Goal: Information Seeking & Learning: Learn about a topic

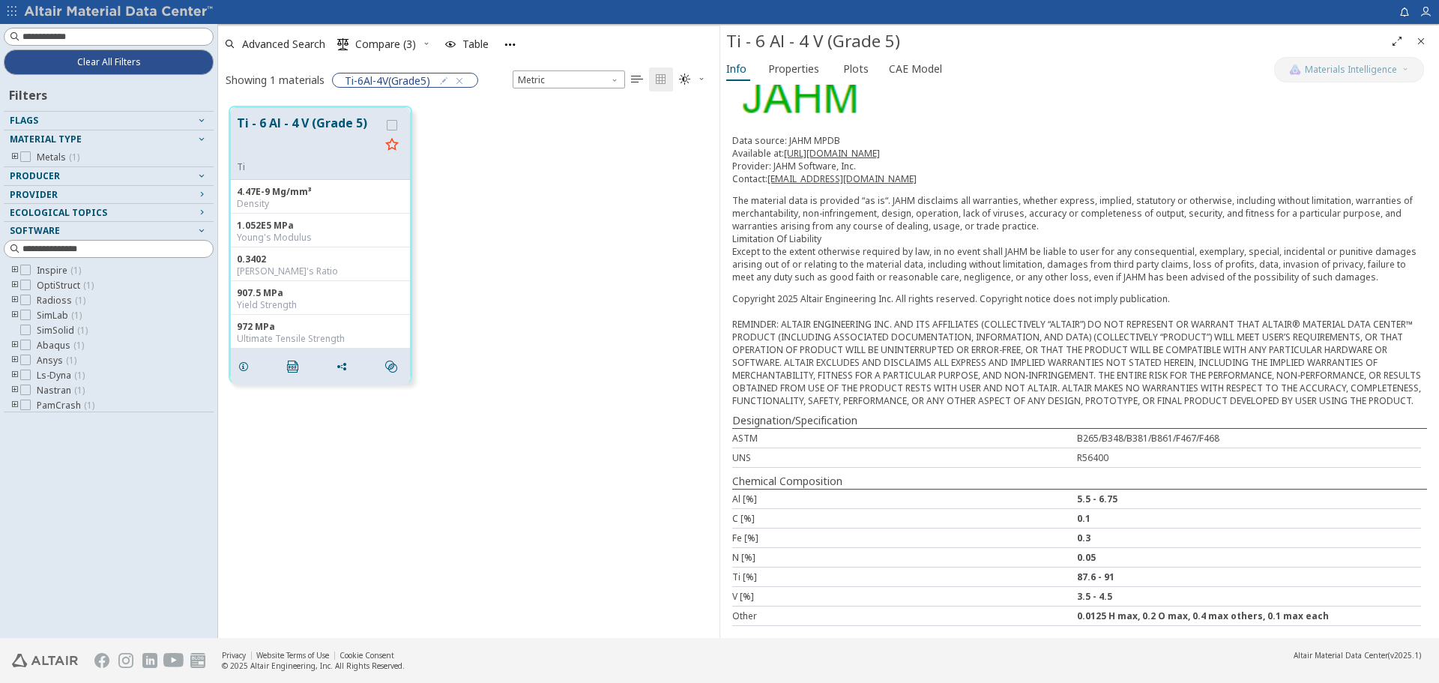
scroll to position [149, 0]
click at [873, 175] on div "Data source: JAHM MPDB Available at: https://www.jahm.com Provider: JAHM Softwa…" at bounding box center [1079, 208] width 695 height 149
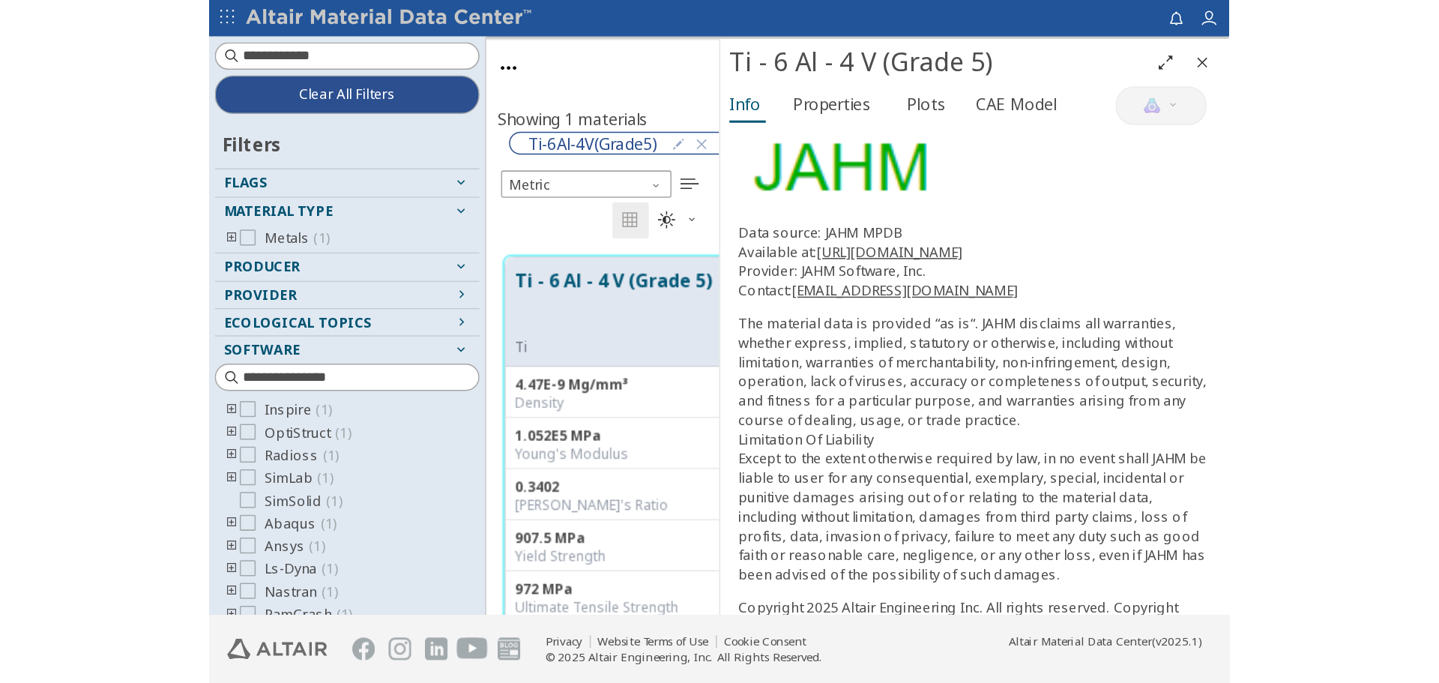
scroll to position [531, 490]
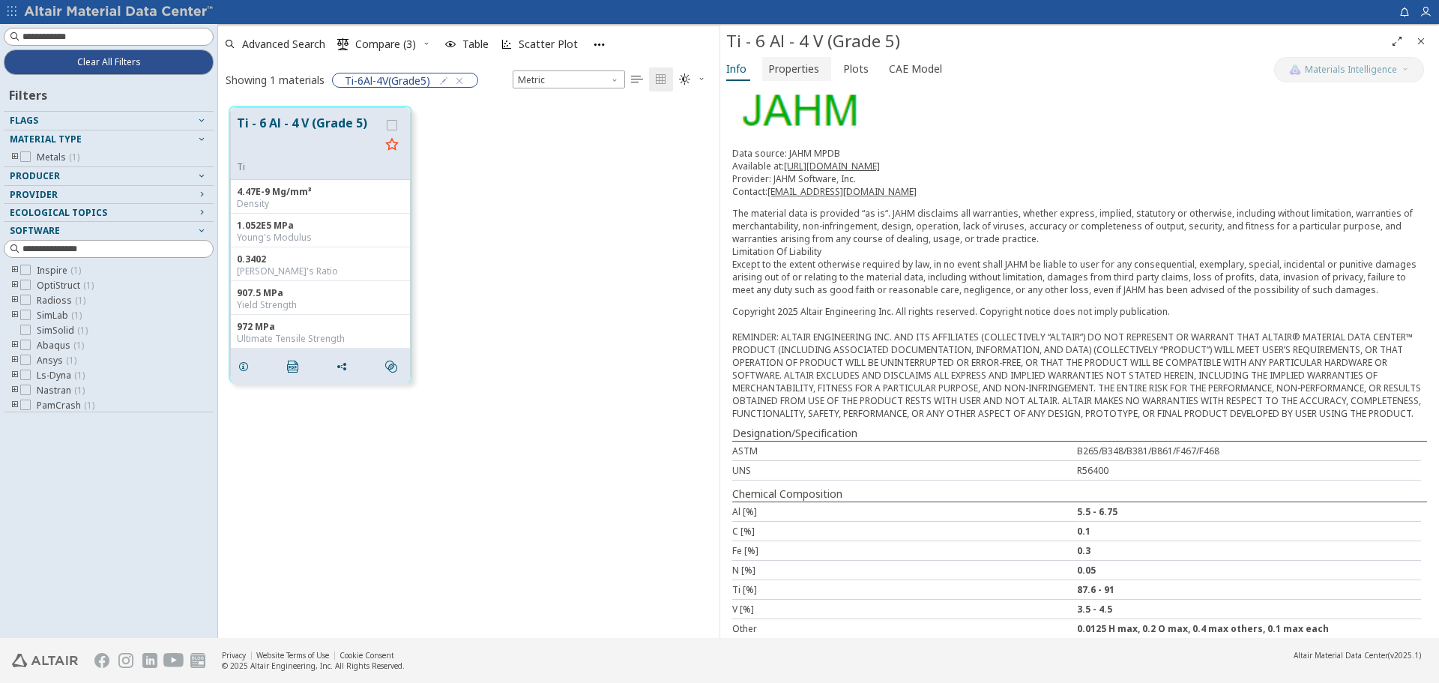
click at [786, 67] on span "Properties" at bounding box center [793, 69] width 51 height 24
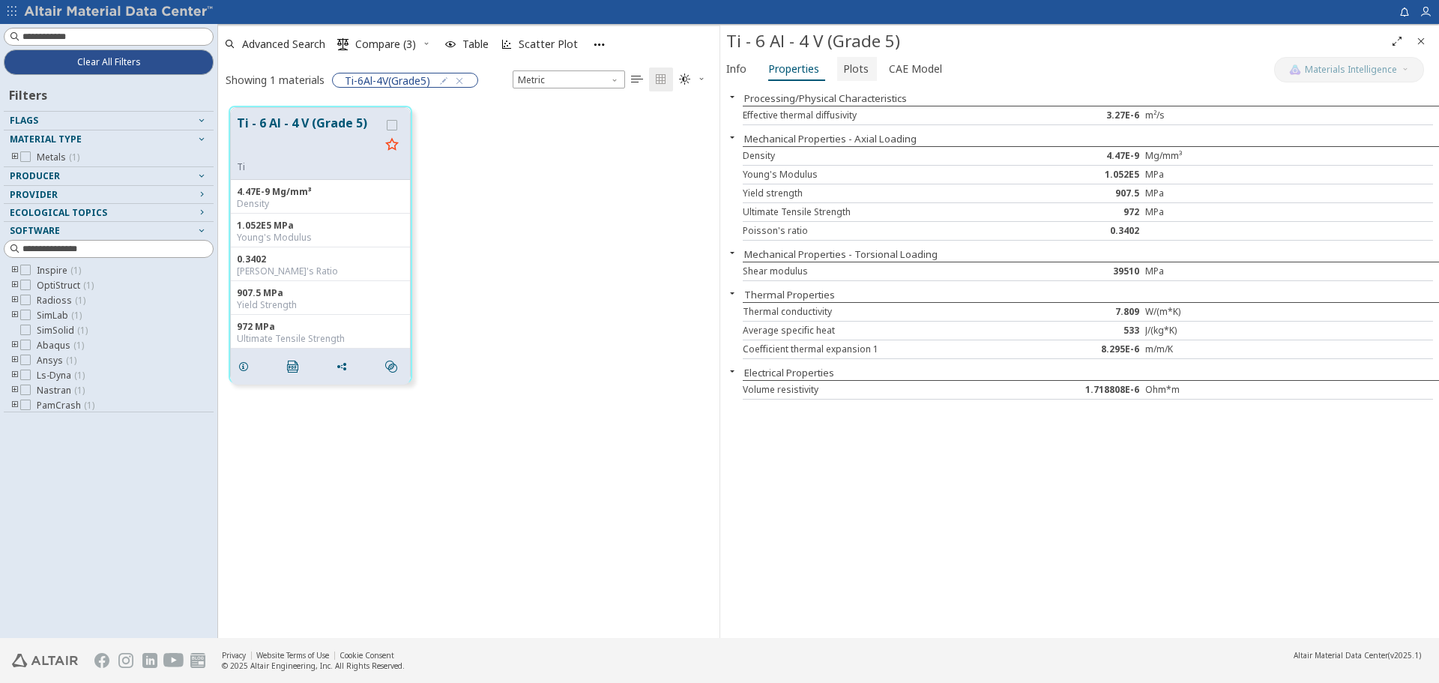
click at [843, 70] on span "Plots" at bounding box center [855, 69] width 25 height 24
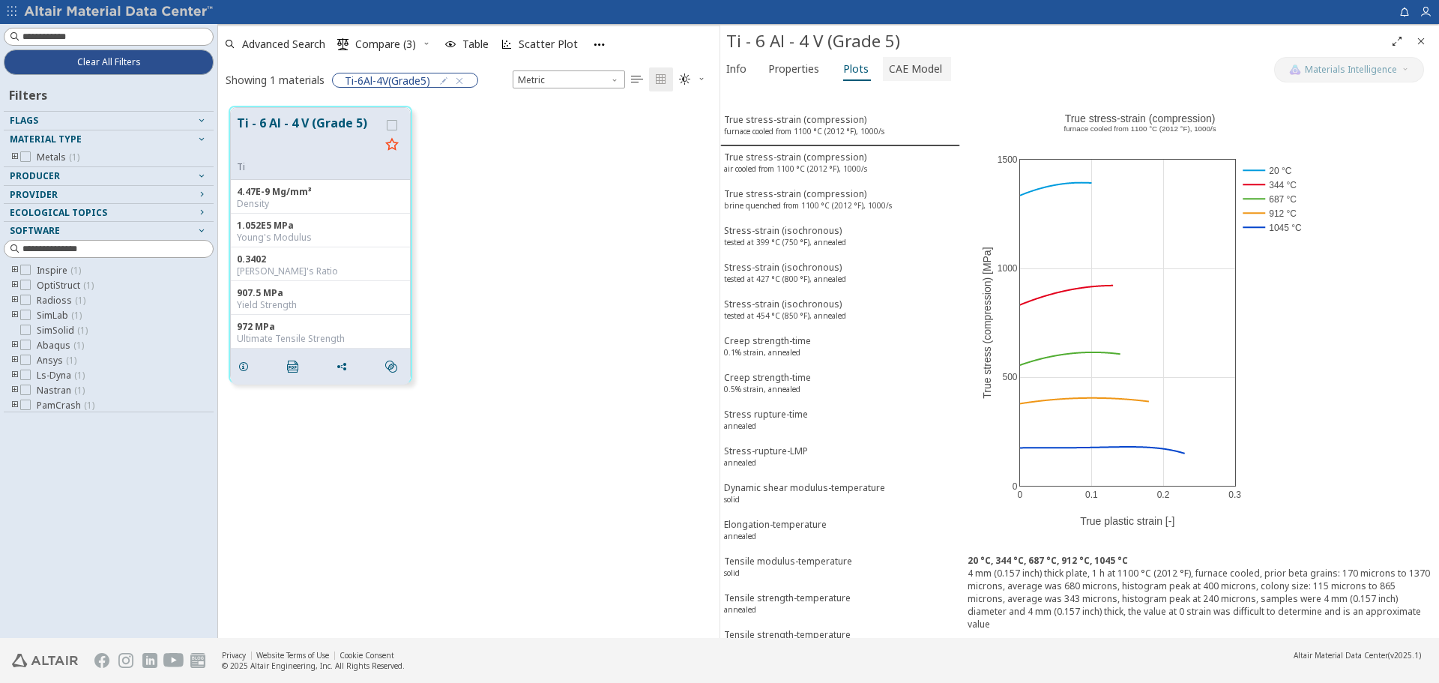
click at [897, 76] on span "CAE Model" at bounding box center [915, 69] width 53 height 24
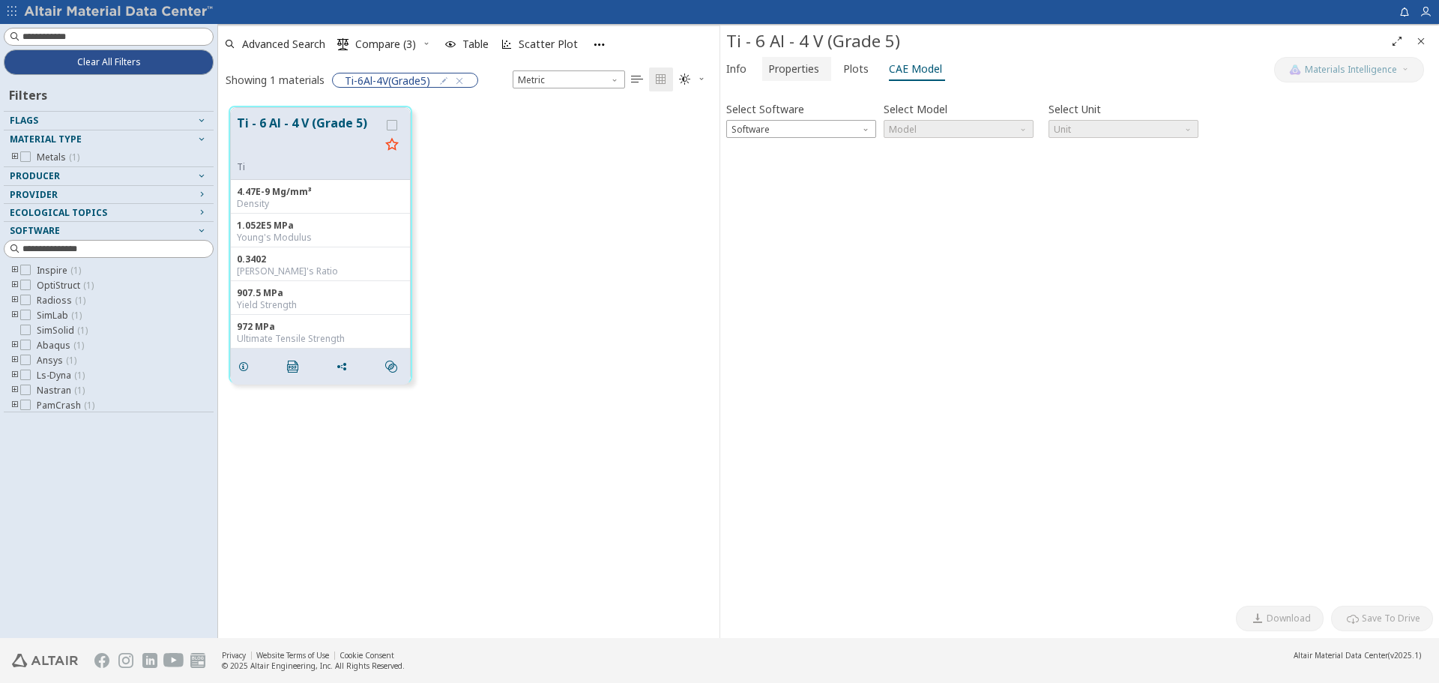
click at [807, 75] on span "Properties" at bounding box center [793, 69] width 51 height 24
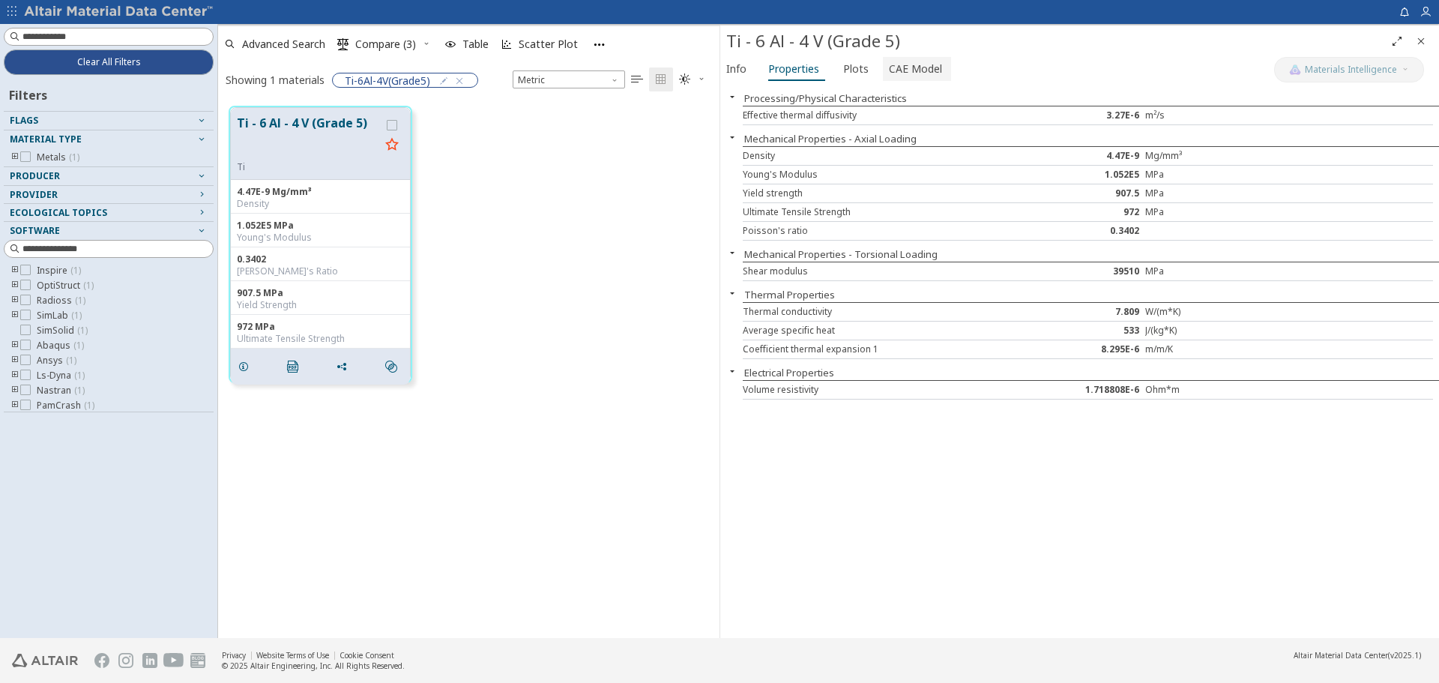
click at [889, 76] on span "CAE Model" at bounding box center [915, 69] width 53 height 24
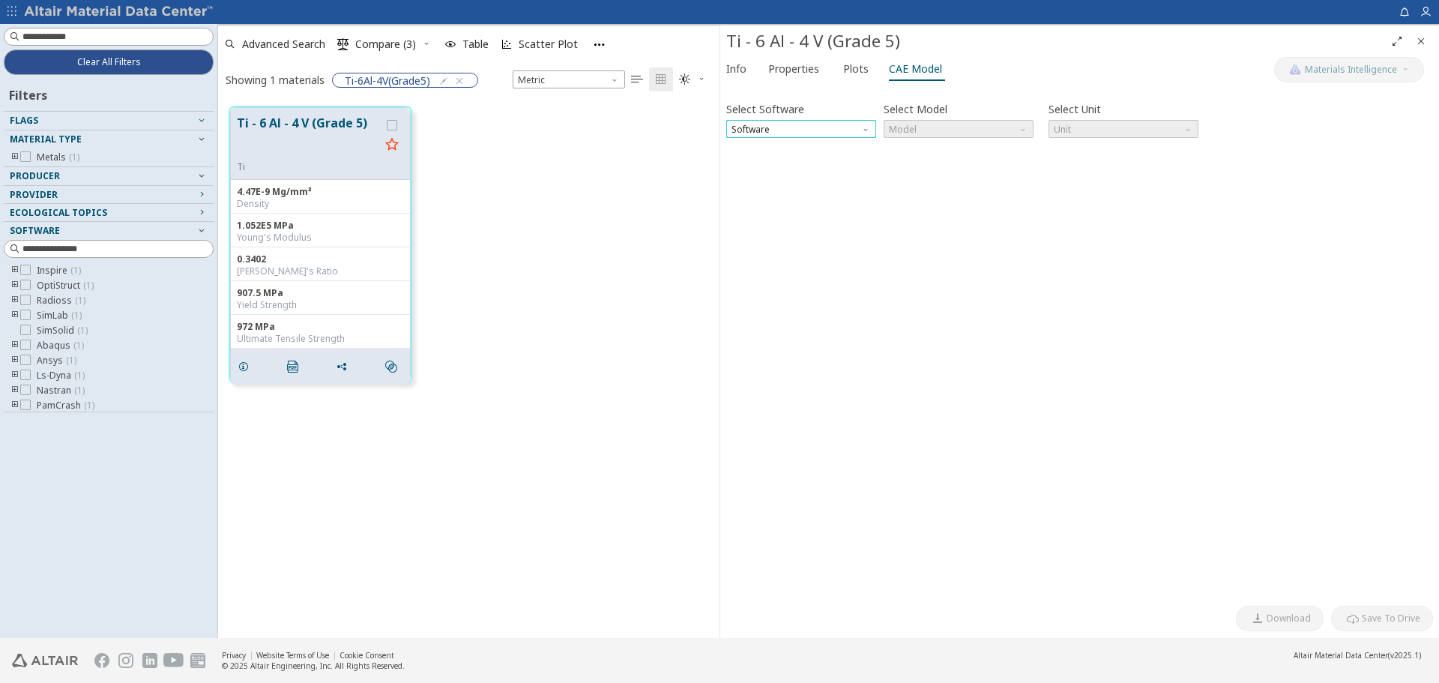
click at [751, 134] on span "Software" at bounding box center [801, 129] width 150 height 18
drag, startPoint x: 789, startPoint y: 268, endPoint x: 872, endPoint y: 197, distance: 109.0
click at [789, 268] on span "Ls-Dyna" at bounding box center [801, 273] width 138 height 10
click at [934, 121] on span "Model" at bounding box center [959, 129] width 150 height 18
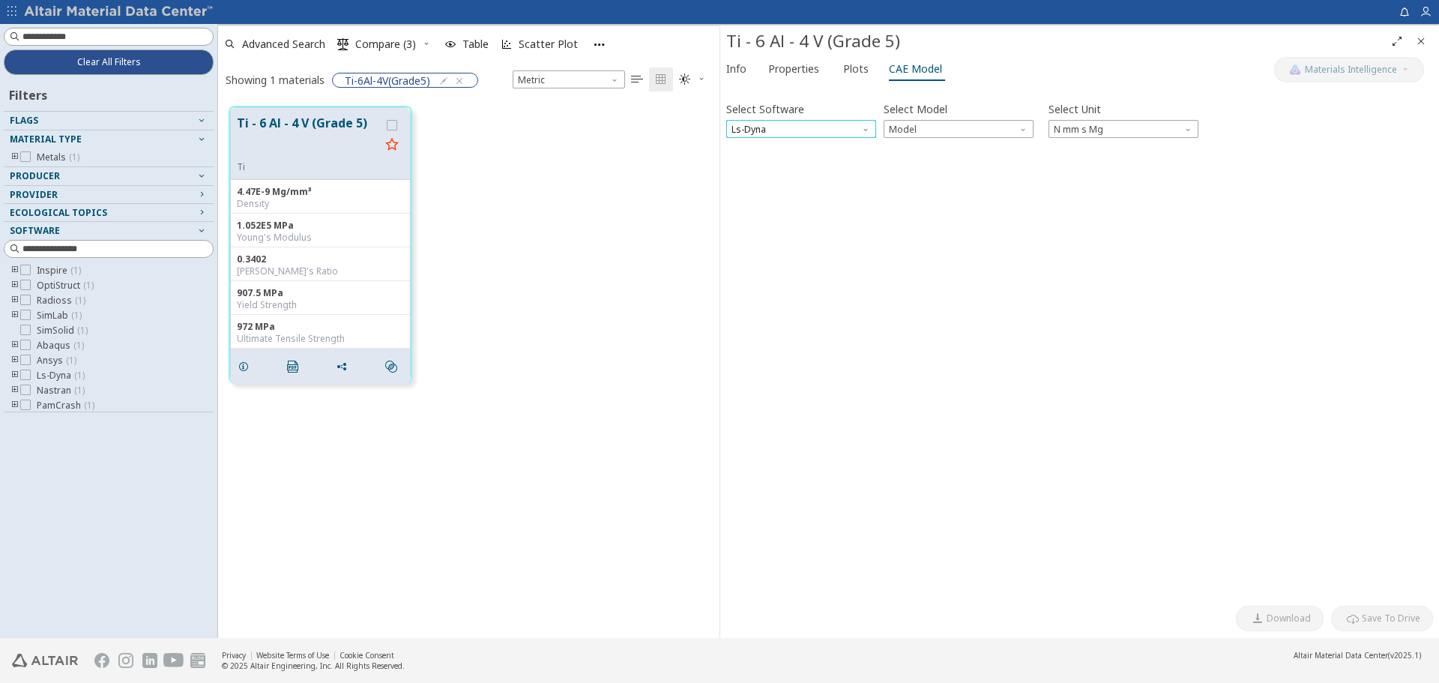
click at [852, 125] on span "Ls-Dyna" at bounding box center [801, 129] width 150 height 18
click at [815, 247] on button "Ansys" at bounding box center [801, 255] width 150 height 18
click at [915, 132] on span "Model" at bounding box center [959, 129] width 150 height 18
click at [829, 132] on span "Ansys" at bounding box center [801, 129] width 150 height 18
click at [821, 235] on span "Abaqus" at bounding box center [801, 237] width 138 height 10
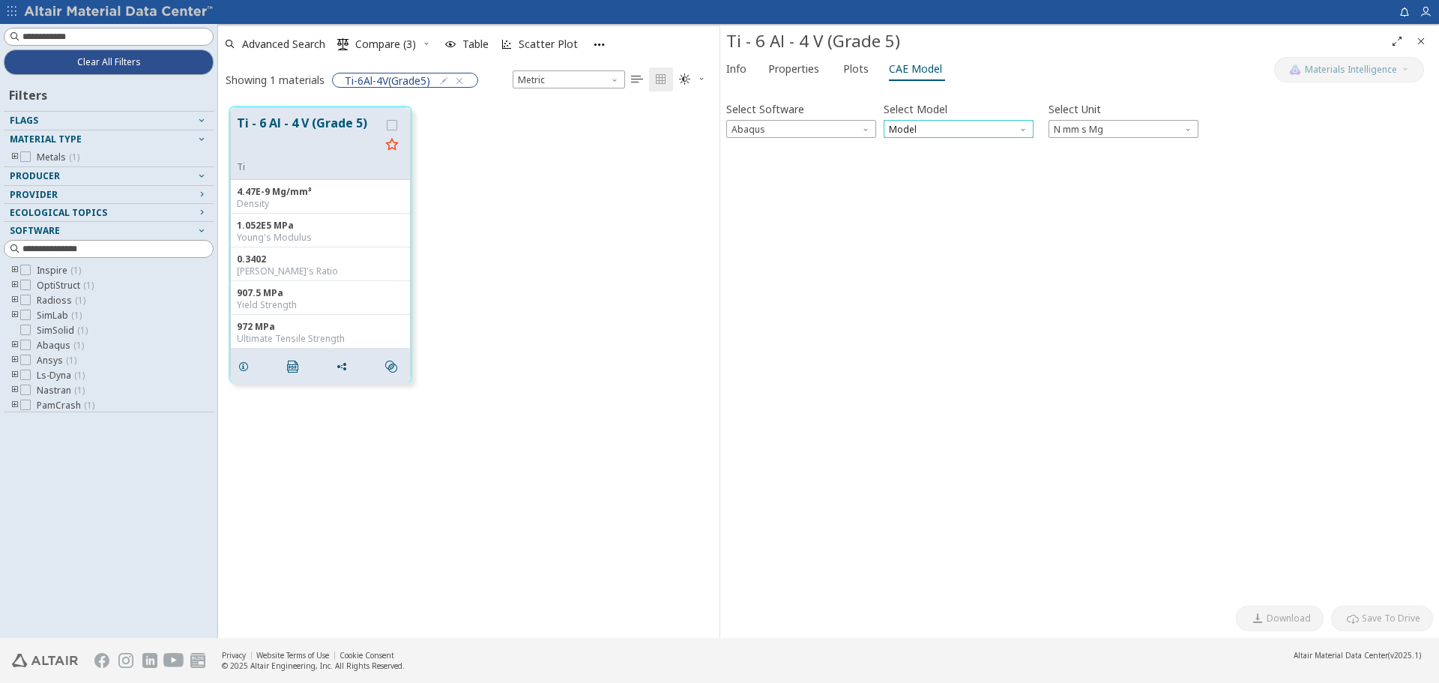
click at [974, 121] on span "Model" at bounding box center [959, 129] width 150 height 18
drag, startPoint x: 974, startPoint y: 121, endPoint x: 891, endPoint y: 121, distance: 82.5
click at [961, 121] on span "Model" at bounding box center [959, 129] width 150 height 18
click at [807, 140] on div "Select Software Abaqus Select Model Model Select Unit N mm s Mg Invalid data. P…" at bounding box center [1079, 345] width 707 height 508
click at [807, 139] on div "Select Software Abaqus Select Model Model Select Unit N mm s Mg Invalid data. P…" at bounding box center [1079, 345] width 707 height 508
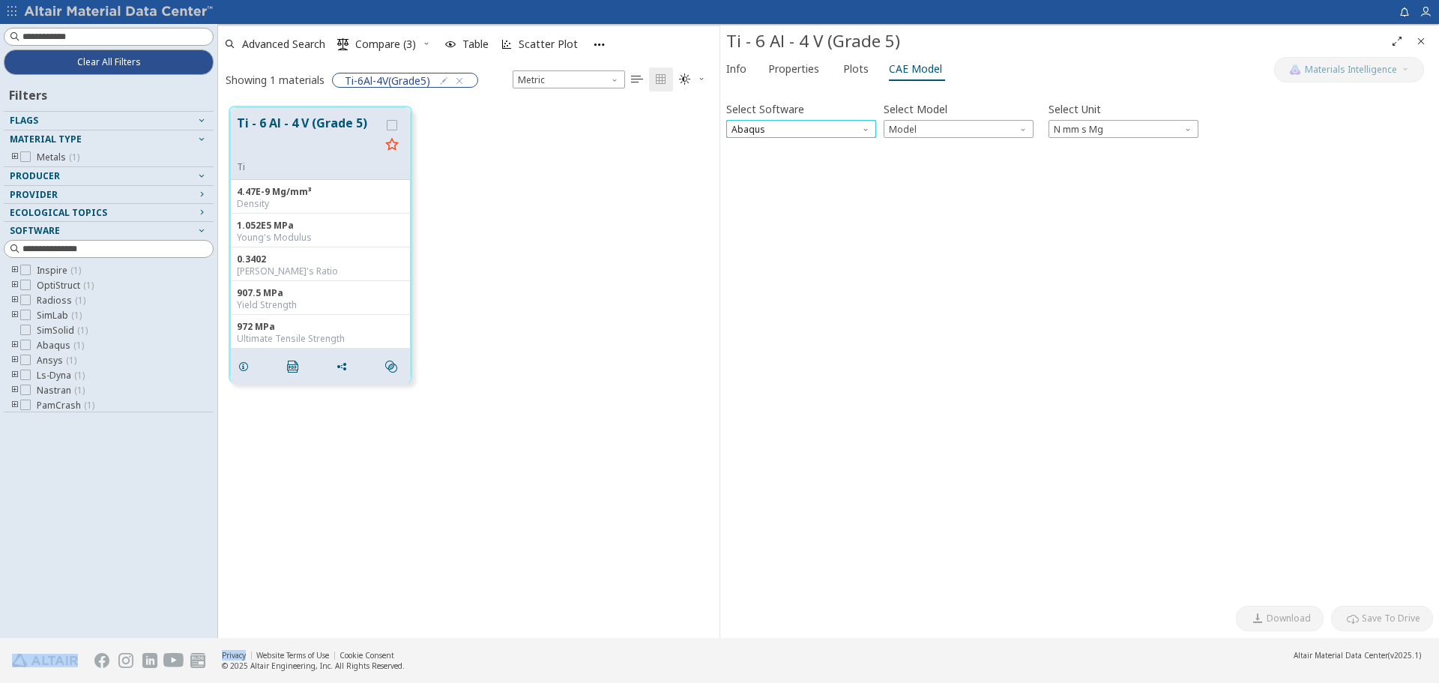
click at [811, 135] on span "Abaqus" at bounding box center [801, 129] width 150 height 18
click at [793, 262] on button "Ansys" at bounding box center [801, 255] width 150 height 18
click at [801, 120] on span "Ansys" at bounding box center [801, 129] width 150 height 18
click at [774, 270] on span "Ls-Dyna" at bounding box center [801, 273] width 138 height 10
click at [915, 127] on span "Model" at bounding box center [959, 129] width 150 height 18
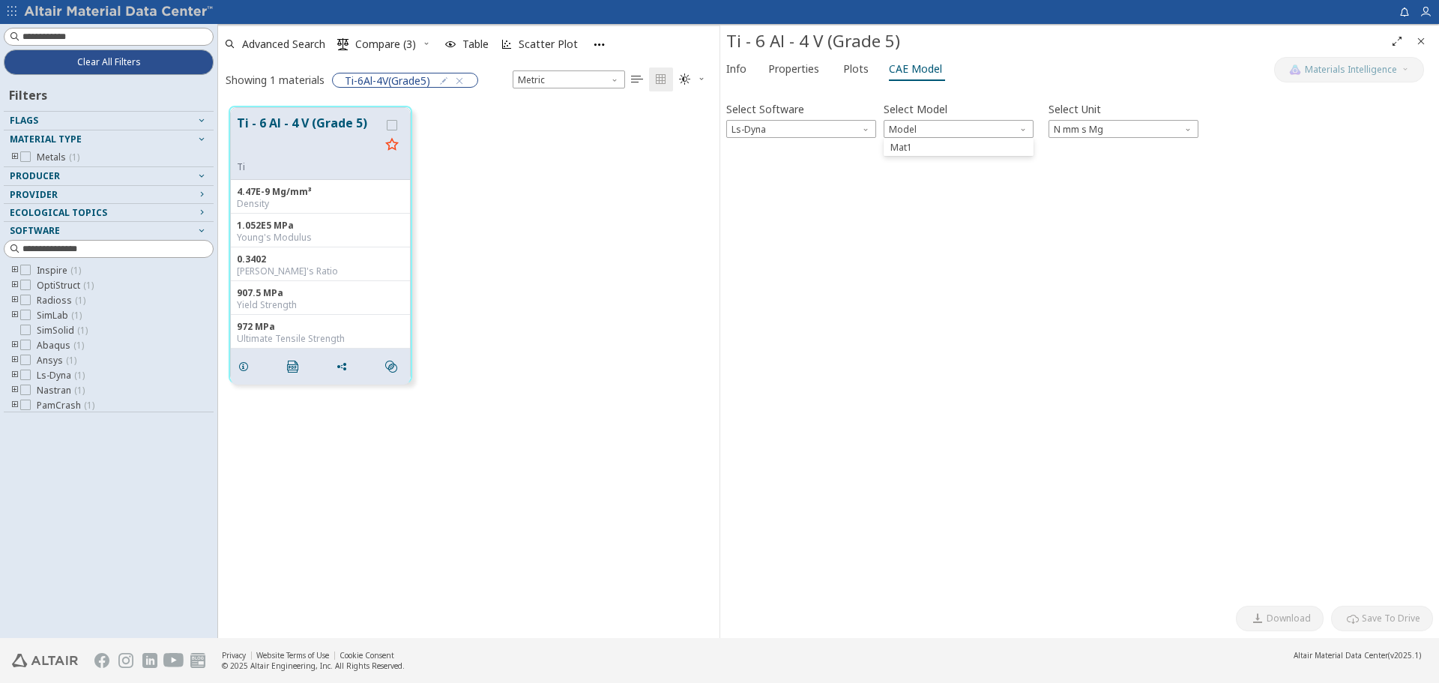
click at [1013, 79] on div "Info Properties Plots CAE Model" at bounding box center [997, 71] width 554 height 28
click at [794, 70] on span "Properties" at bounding box center [793, 69] width 51 height 24
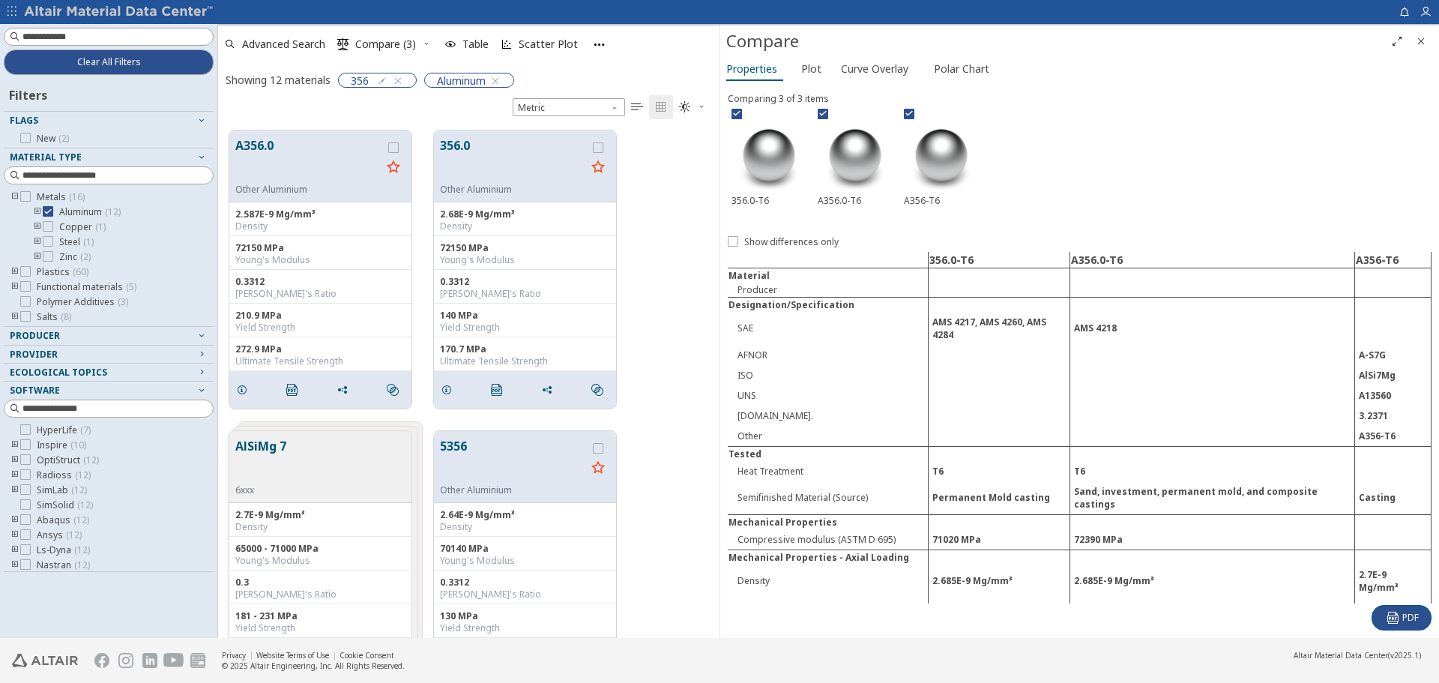
scroll to position [360, 0]
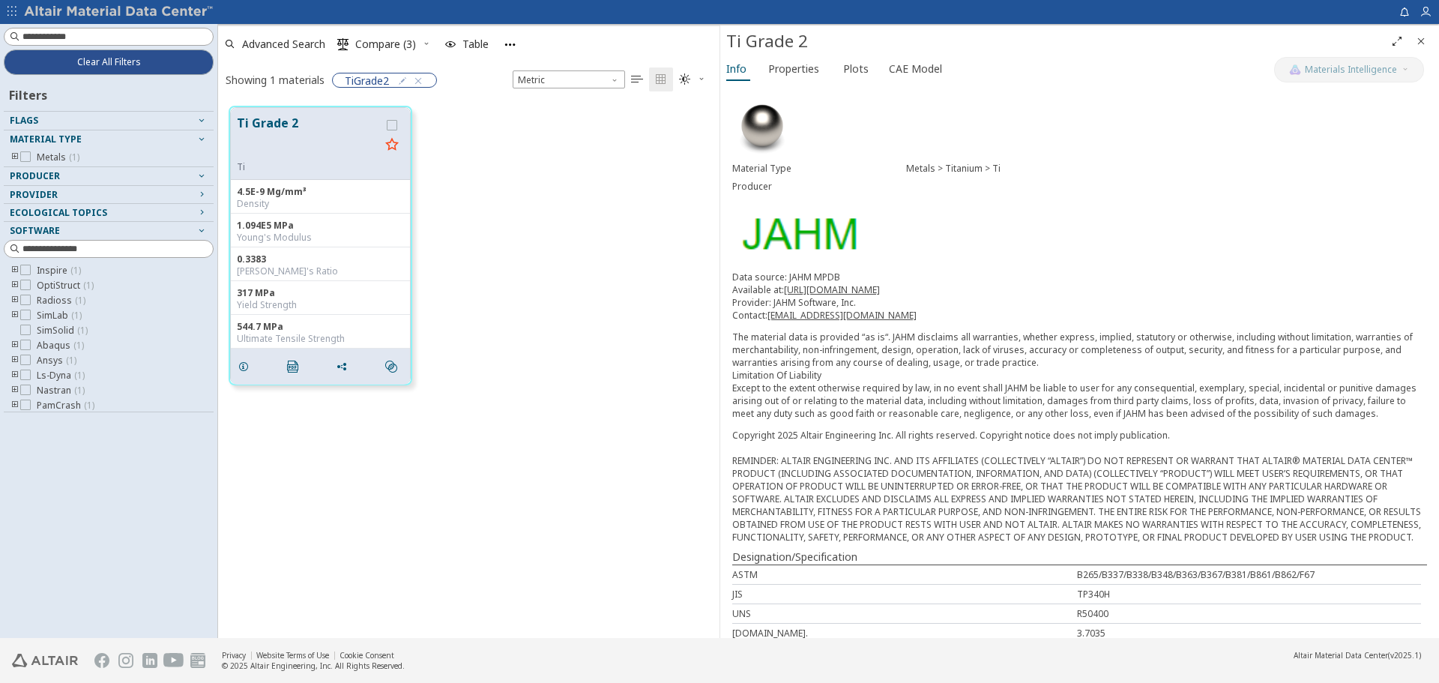
scroll to position [531, 490]
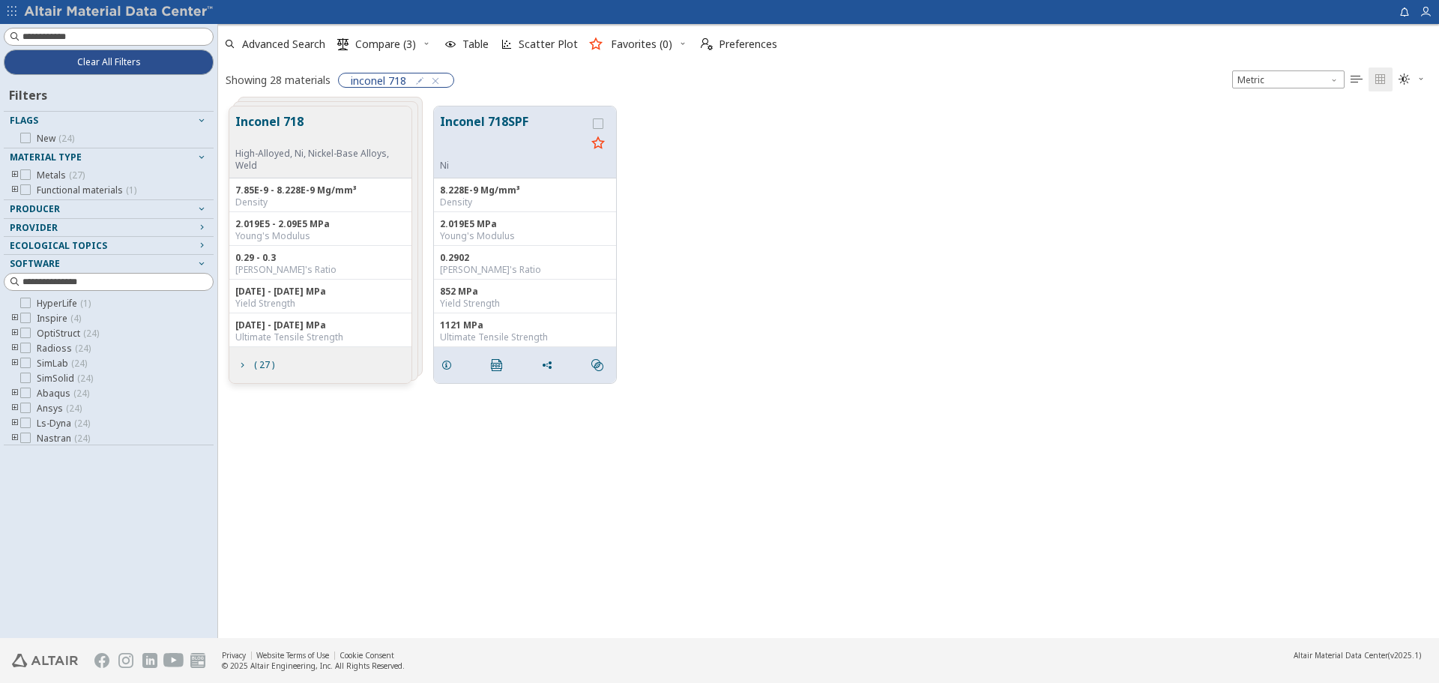
scroll to position [531, 1210]
click at [391, 142] on button "Inconel 718" at bounding box center [317, 129] width 164 height 35
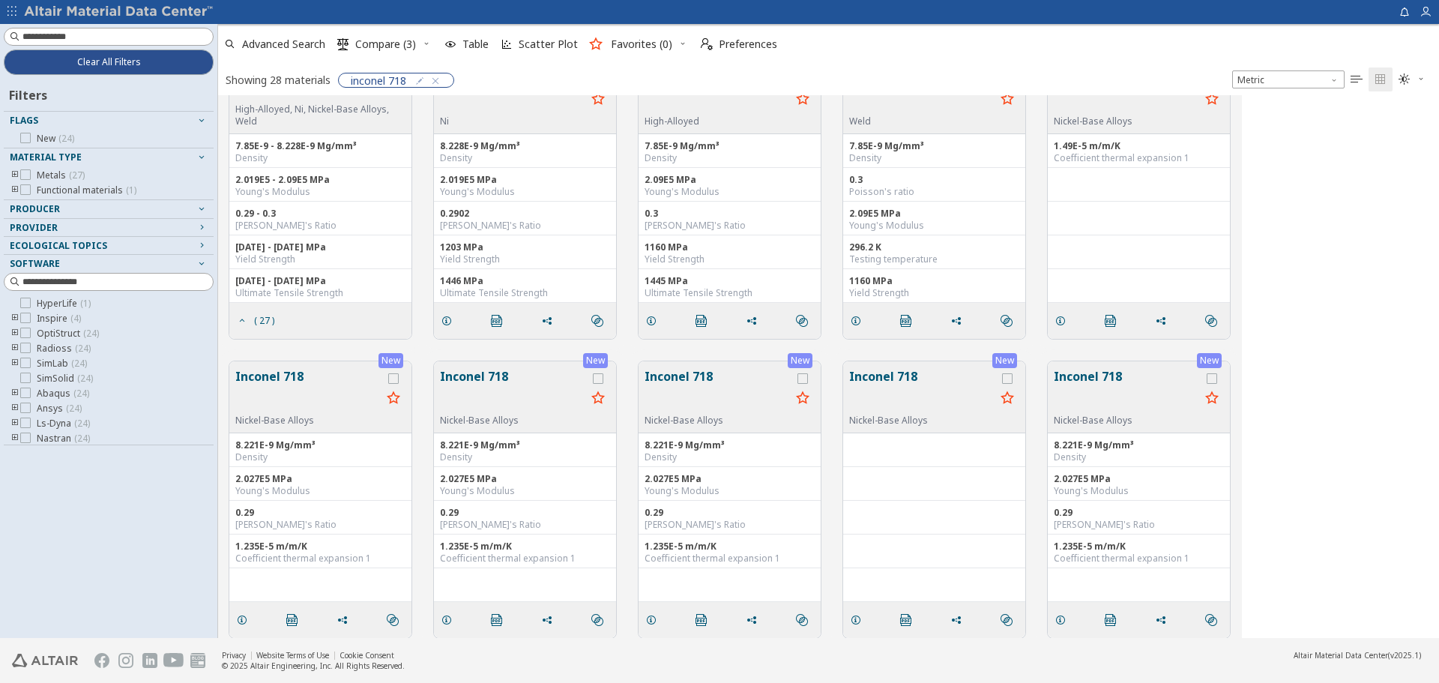
scroll to position [0, 0]
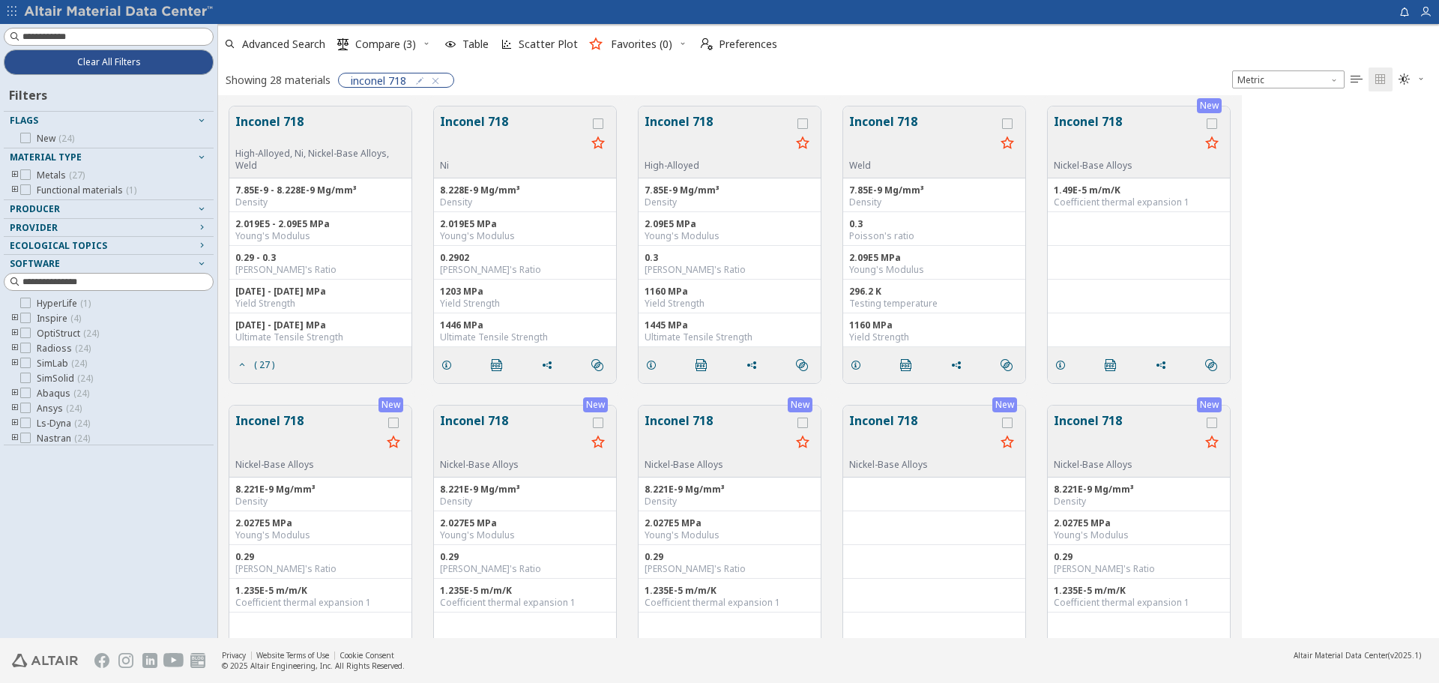
click at [1158, 144] on button "Inconel 718" at bounding box center [1127, 135] width 146 height 47
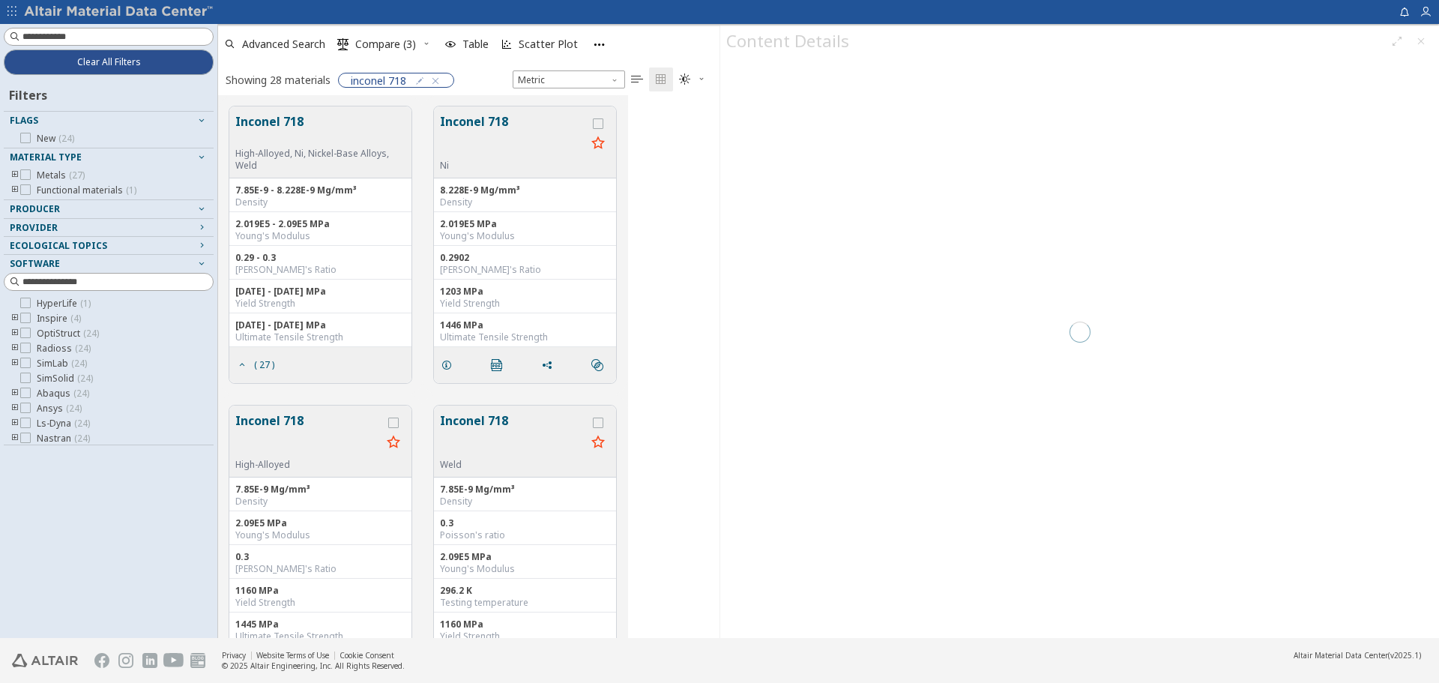
scroll to position [531, 490]
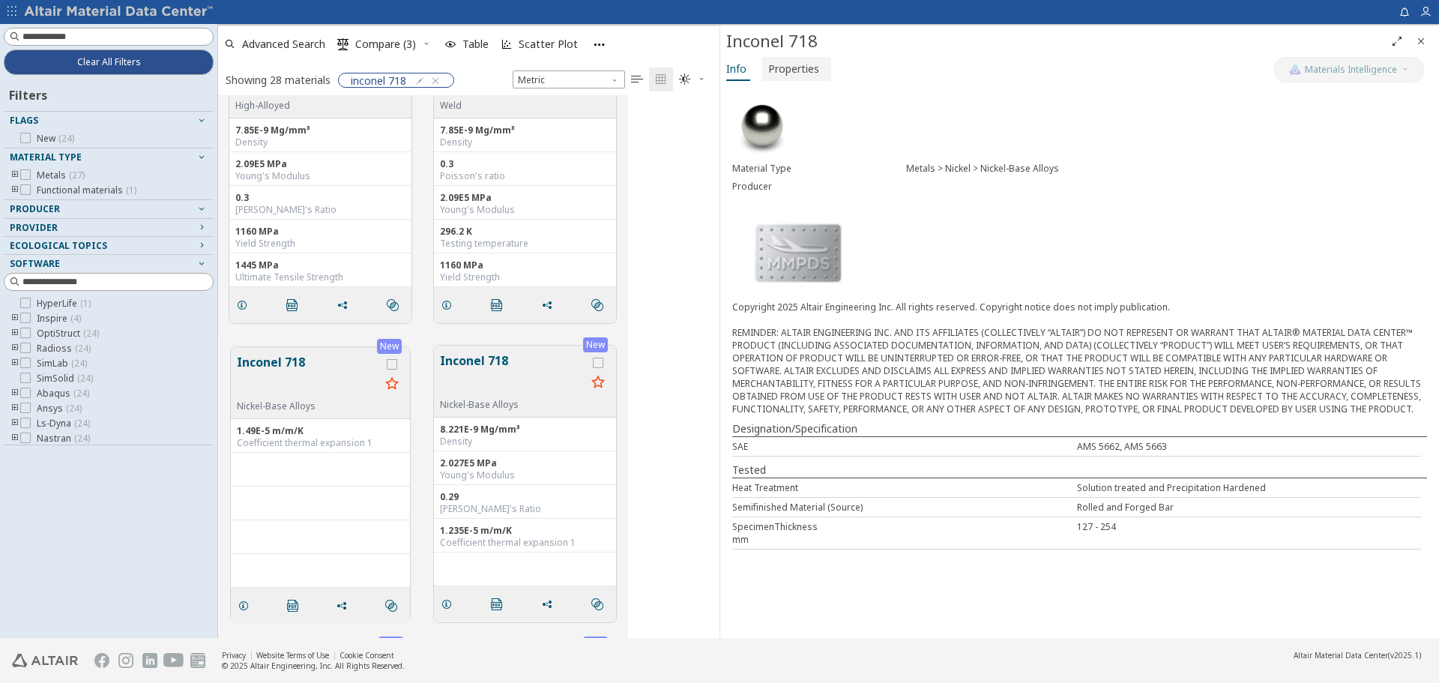
click at [792, 70] on span "Properties" at bounding box center [793, 69] width 51 height 24
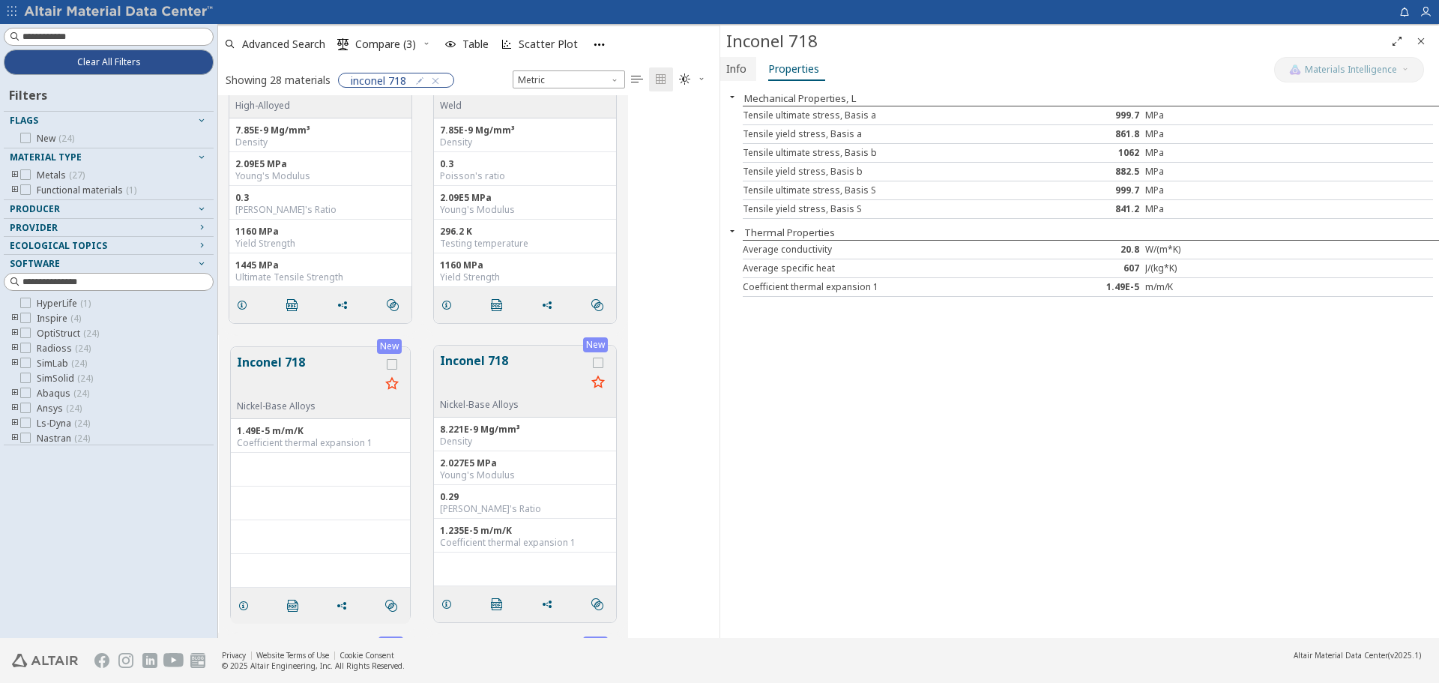
click at [748, 68] on button "Info" at bounding box center [738, 69] width 36 height 24
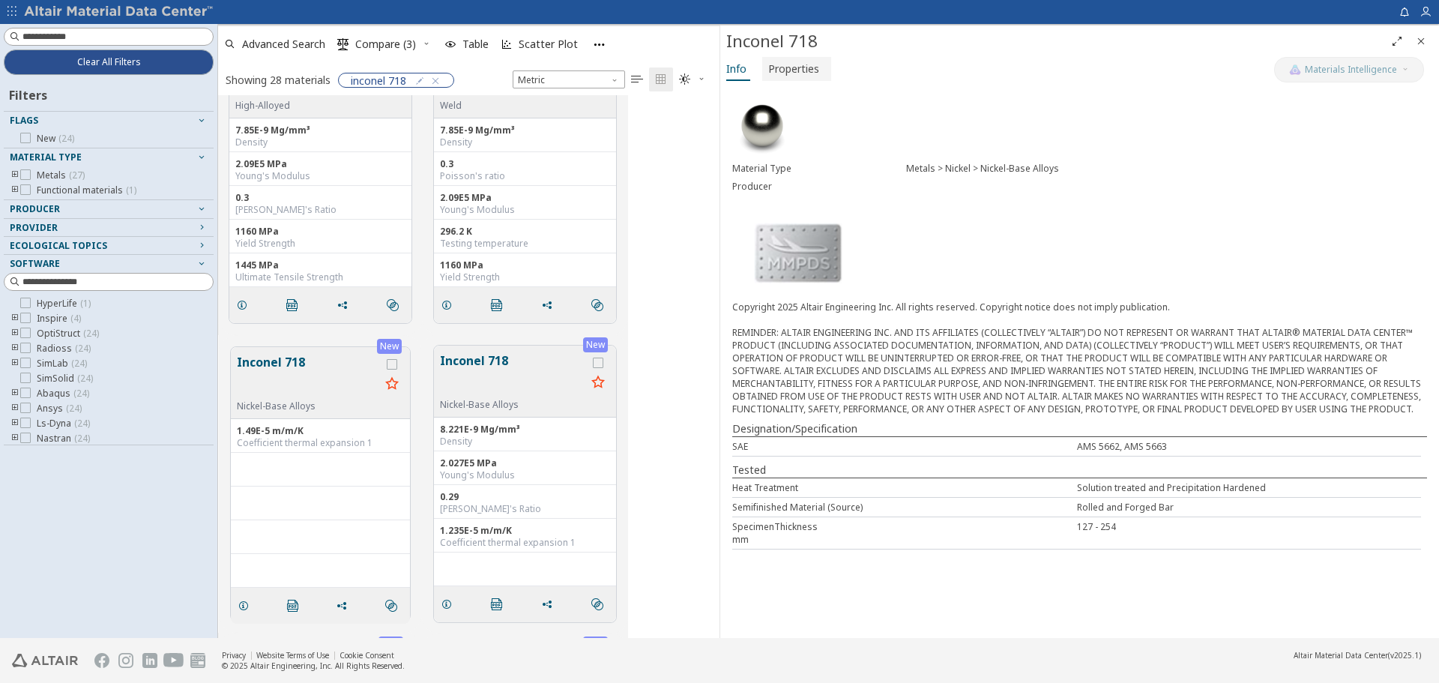
click at [774, 66] on span "Properties" at bounding box center [793, 69] width 51 height 24
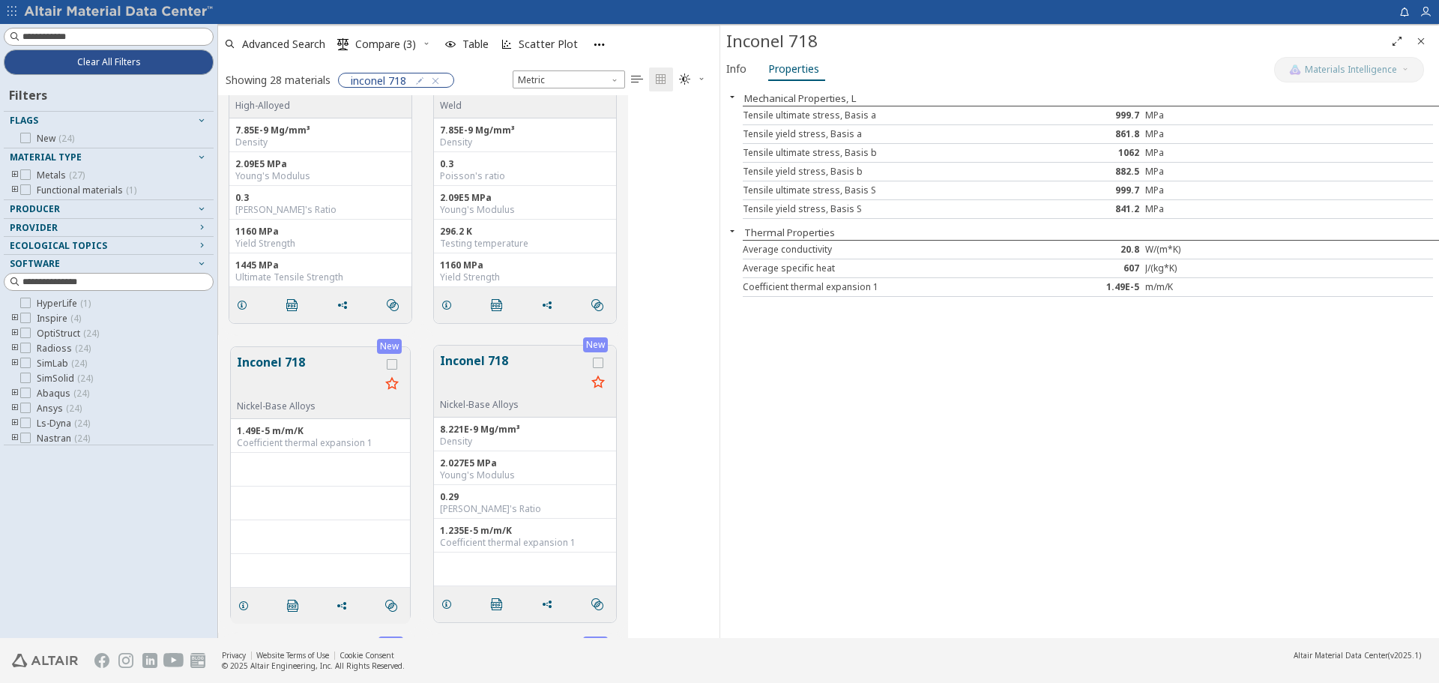
drag, startPoint x: 885, startPoint y: 424, endPoint x: 888, endPoint y: 414, distance: 10.2
click at [888, 414] on div "Mechanical Properties, L Tensile ultimate stress, Basis a 999.7 MPa Tensile yie…" at bounding box center [1079, 361] width 719 height 553
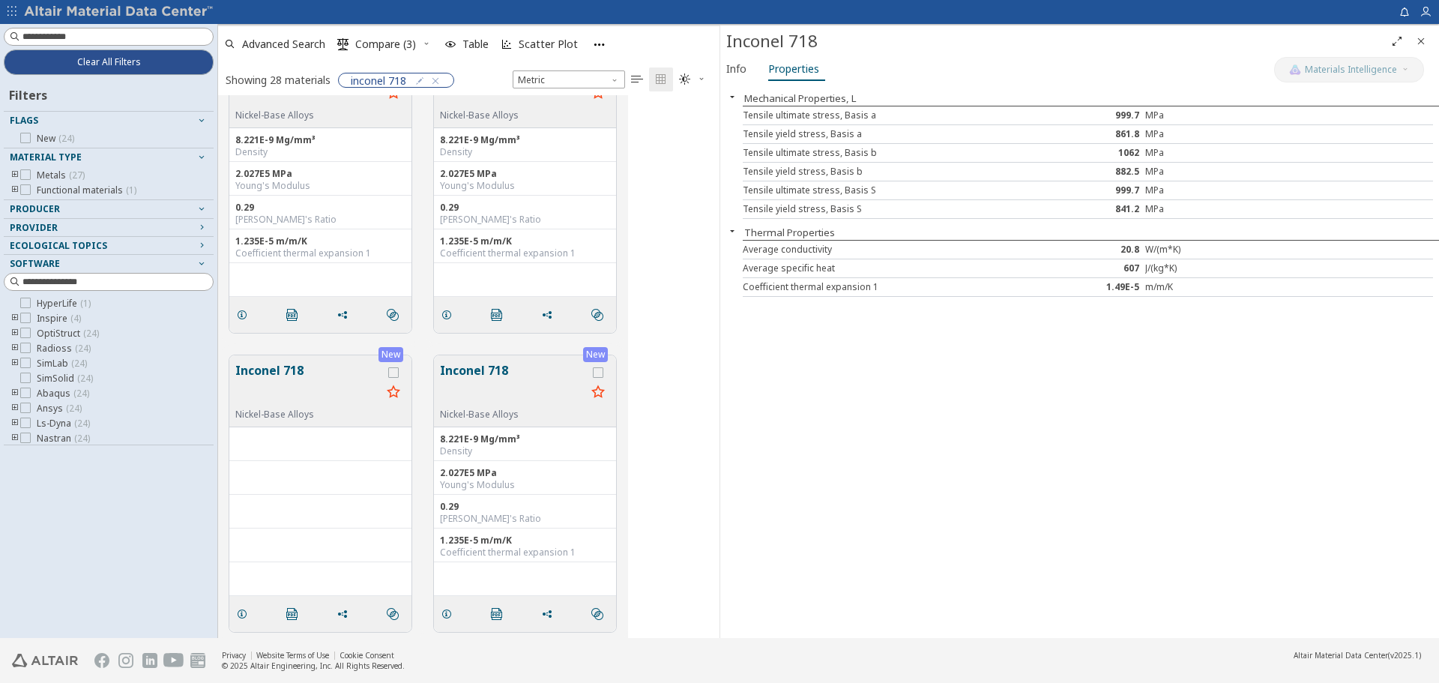
scroll to position [959, 0]
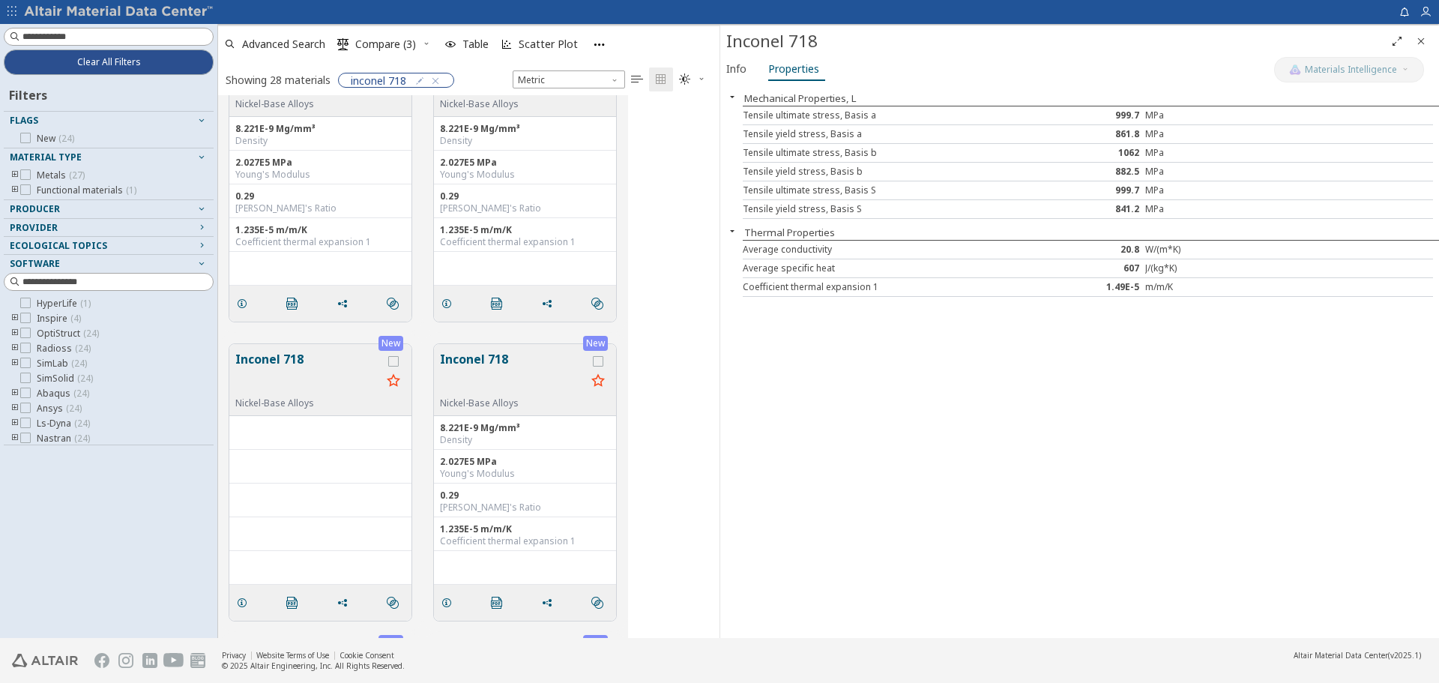
click at [363, 439] on div "grid" at bounding box center [320, 440] width 170 height 12
click at [322, 385] on button "Inconel 718" at bounding box center [308, 373] width 146 height 47
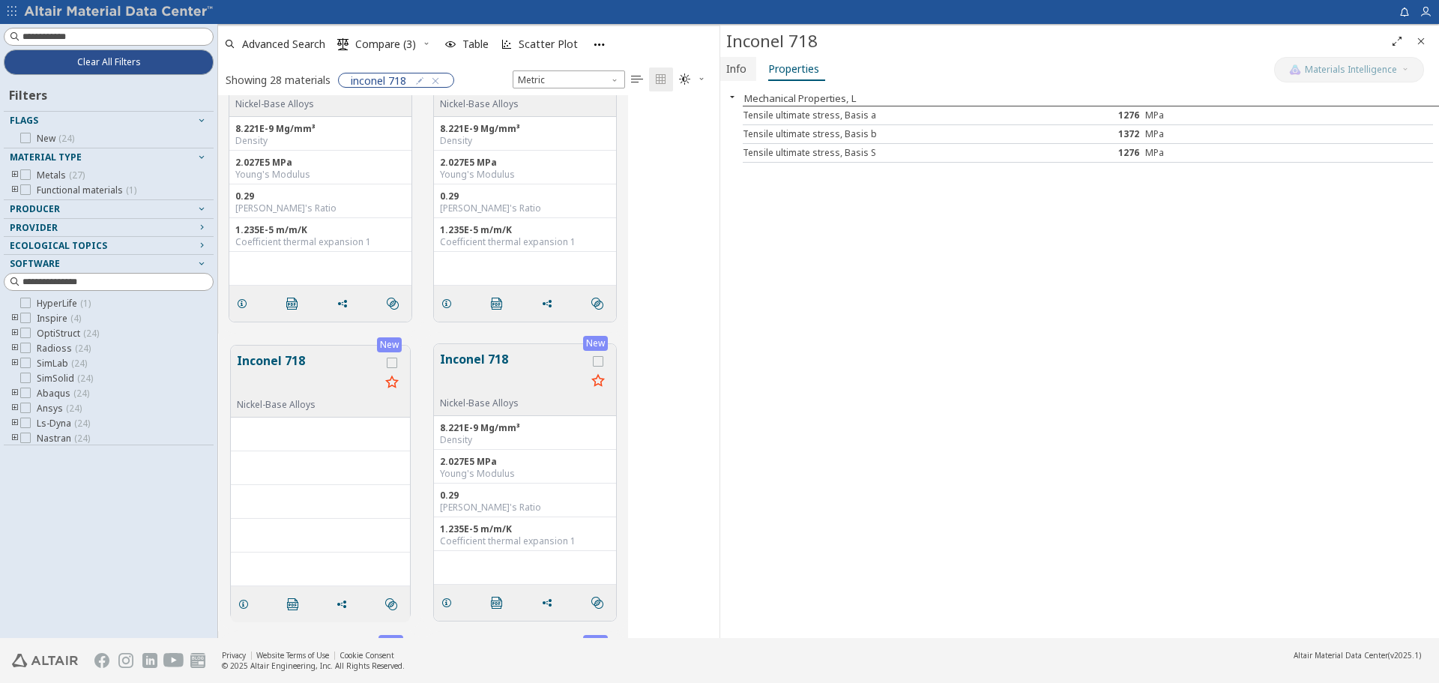
click at [729, 73] on span "Info" at bounding box center [736, 69] width 20 height 24
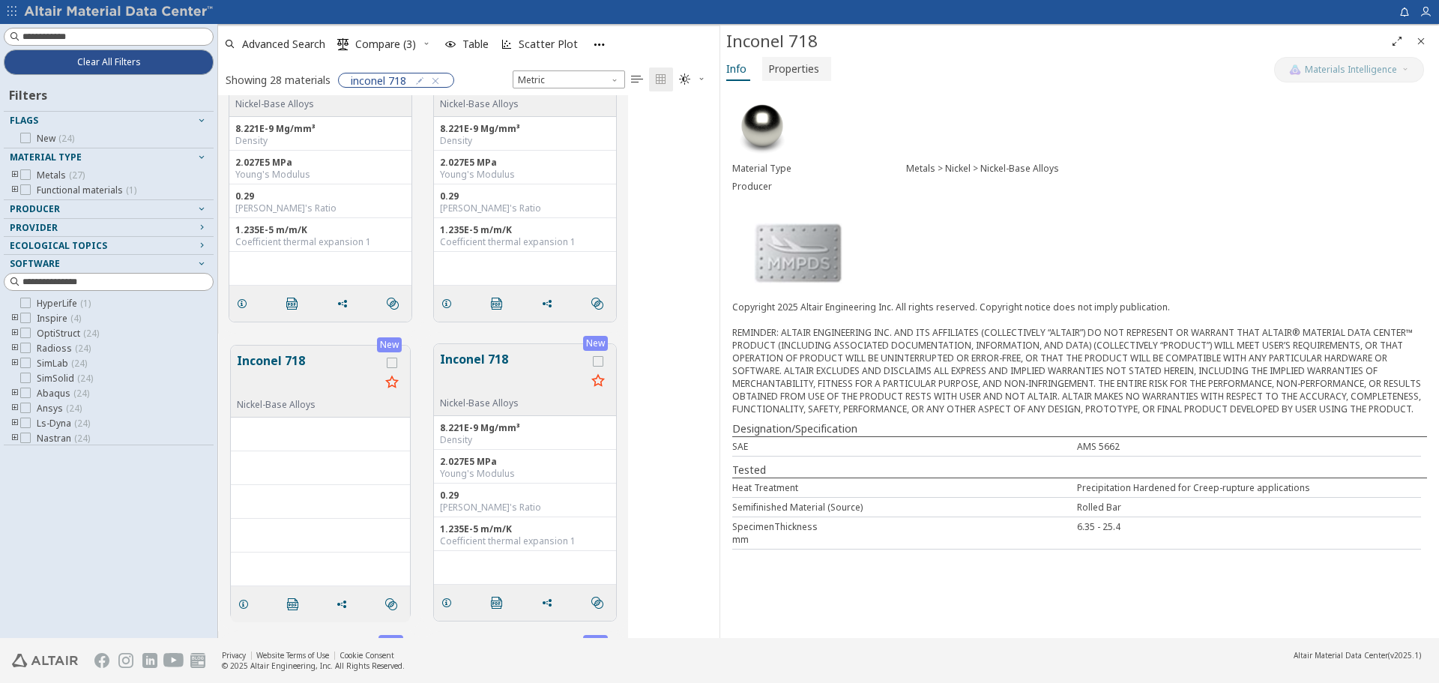
click at [776, 73] on span "Properties" at bounding box center [793, 69] width 51 height 24
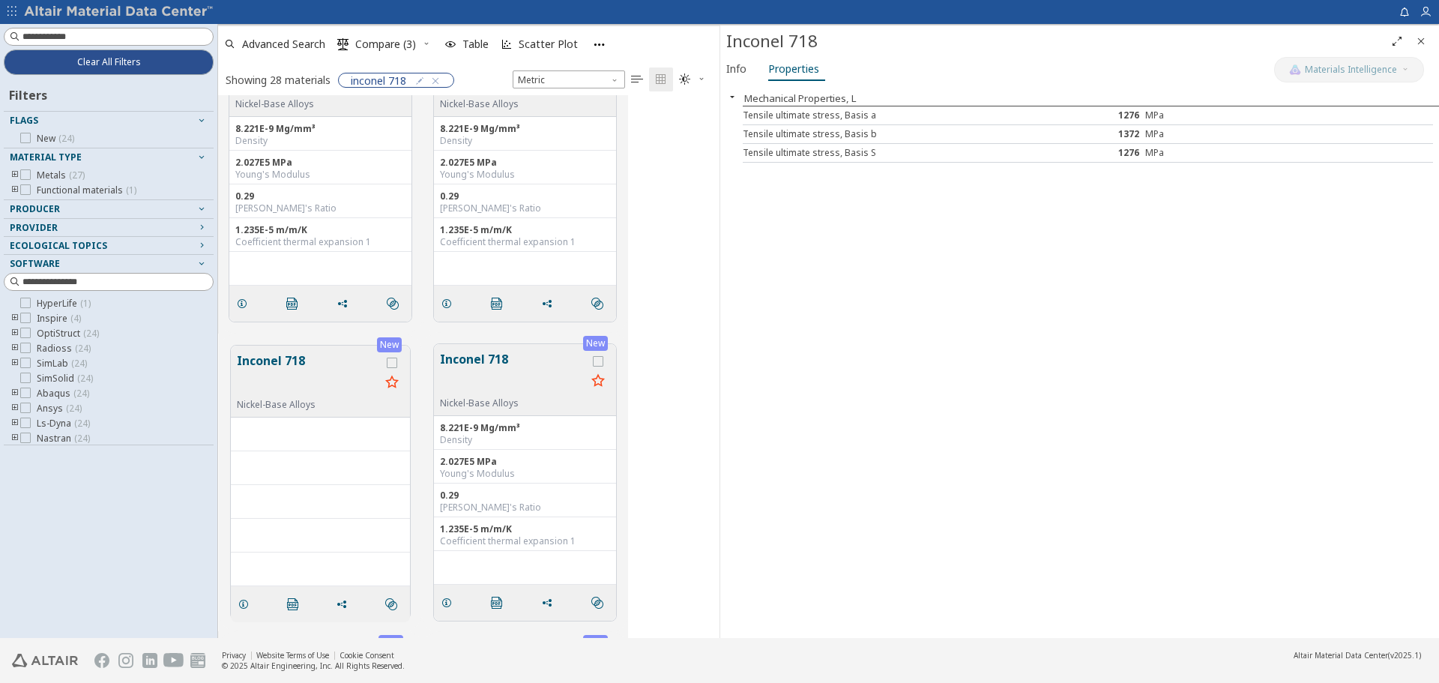
click at [946, 153] on div "Tensile ultimate stress, Basis S" at bounding box center [887, 153] width 288 height 12
click at [927, 342] on div "Mechanical Properties, L Tensile ultimate stress, Basis a 1276 MPa Tensile ulti…" at bounding box center [1079, 361] width 719 height 553
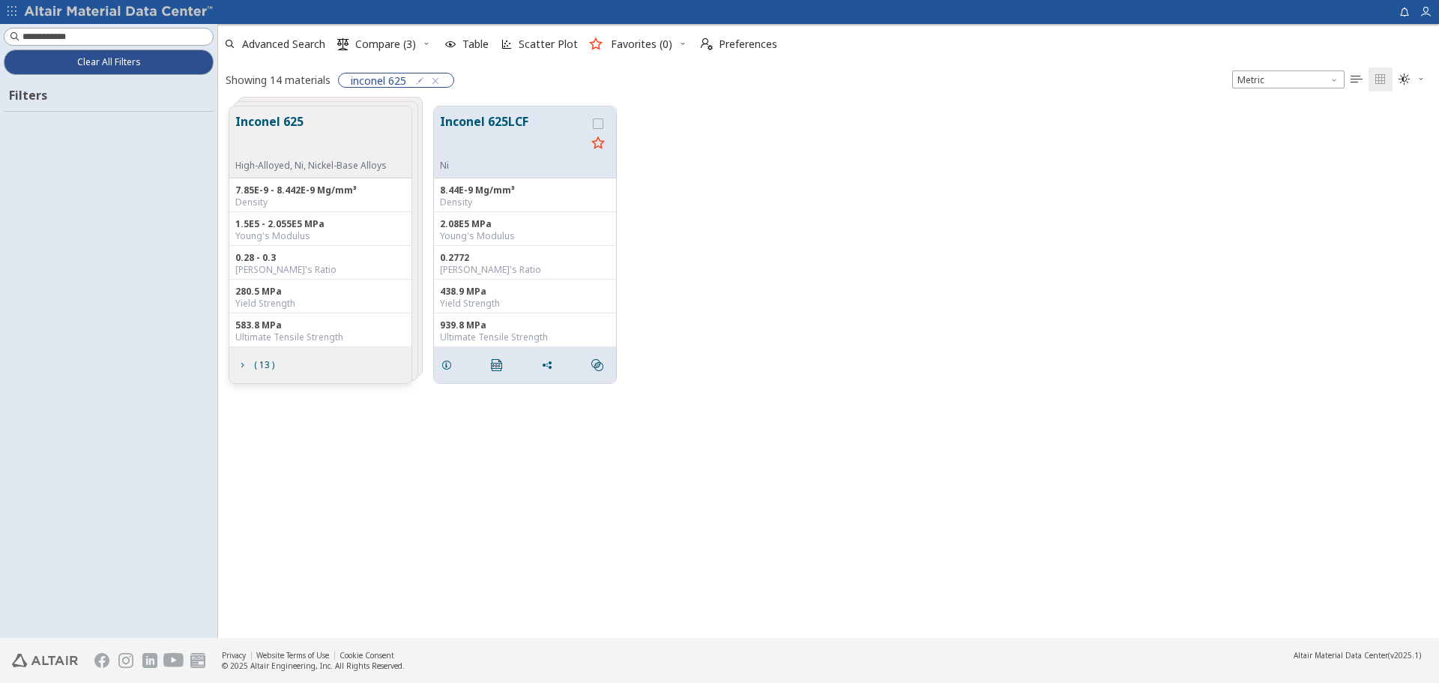
scroll to position [12, 12]
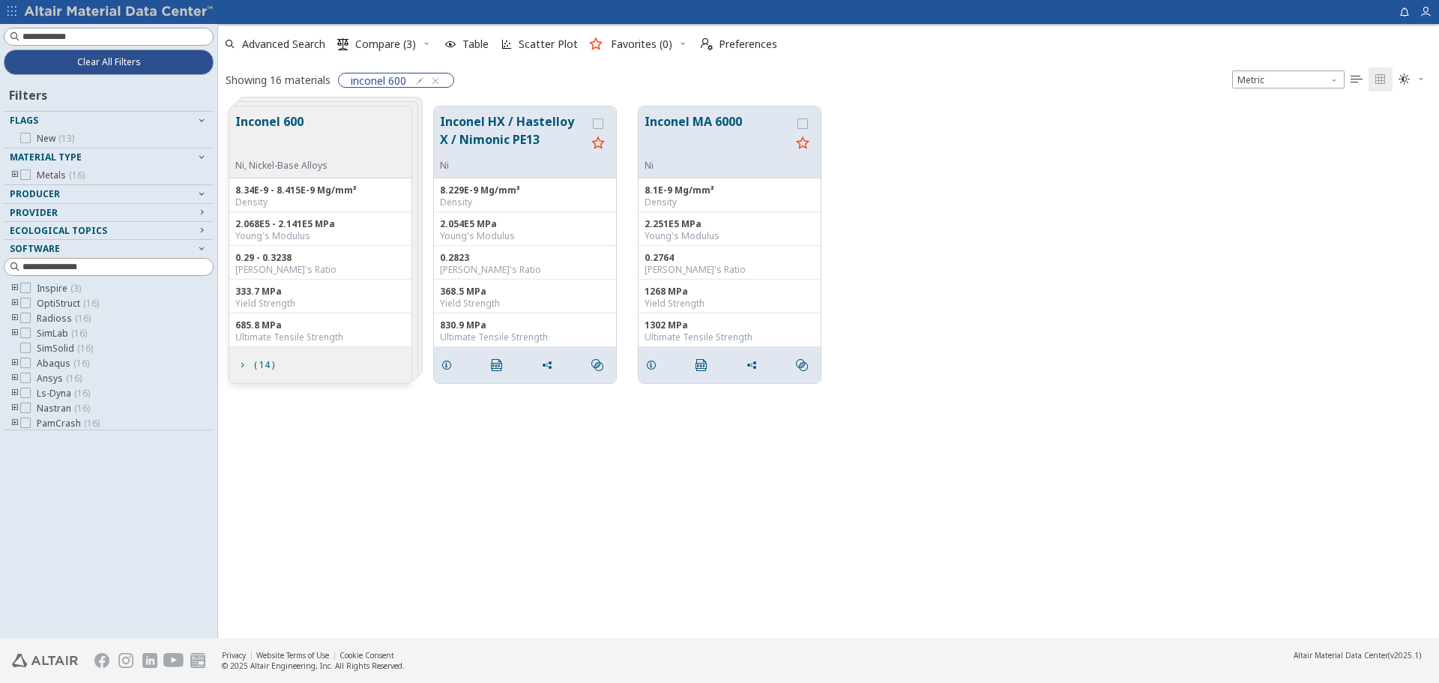
scroll to position [531, 1210]
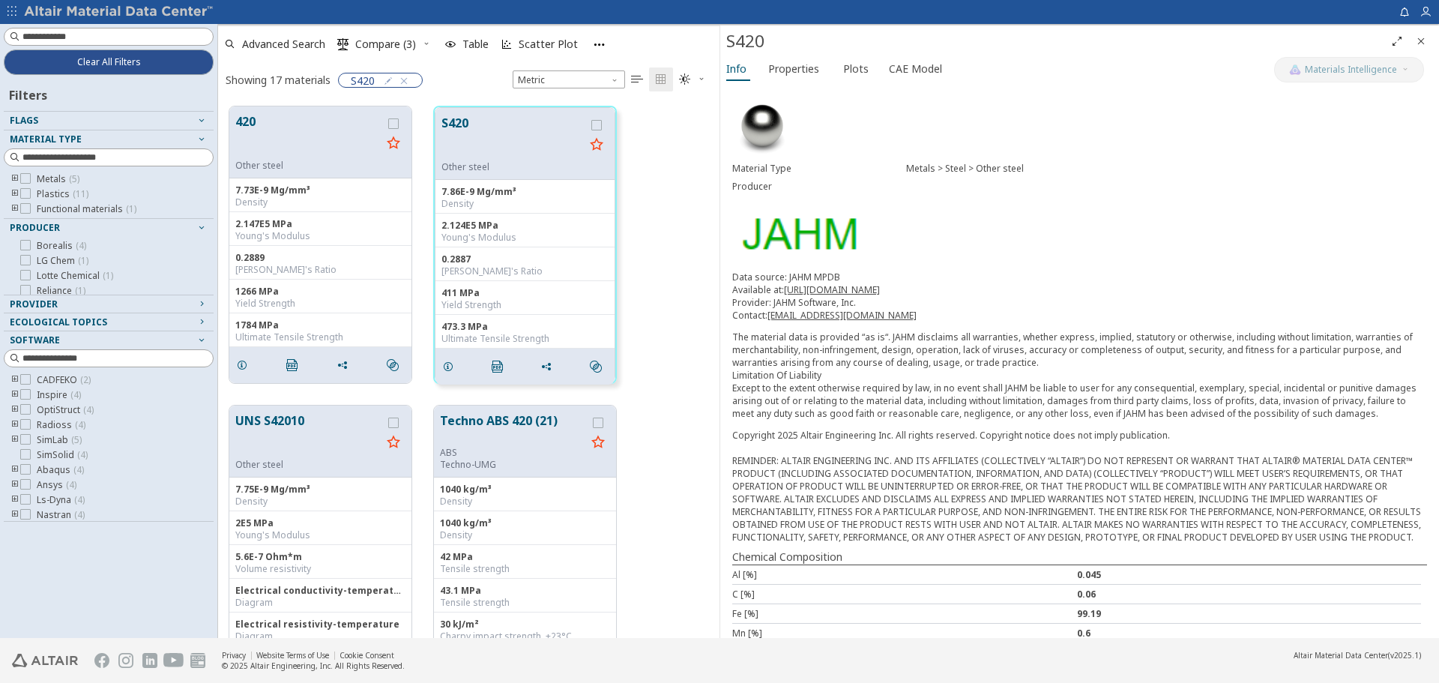
scroll to position [531, 490]
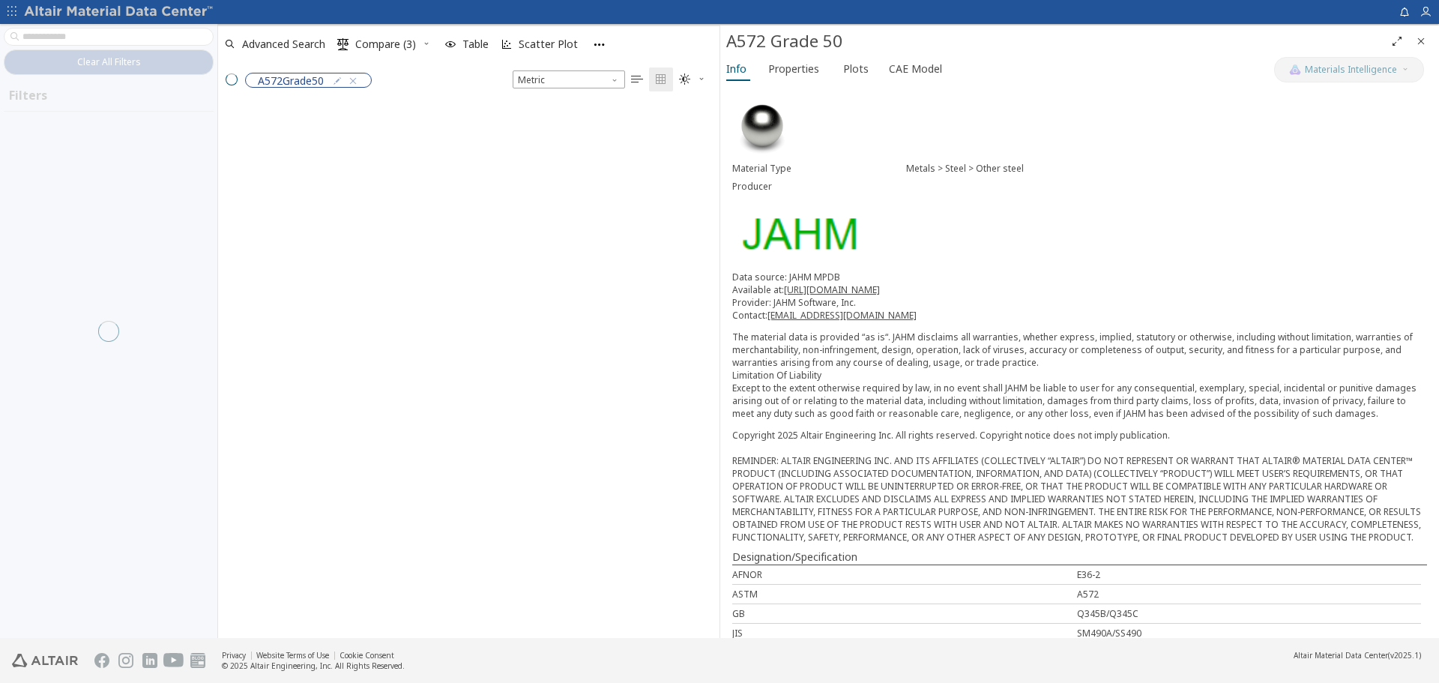
scroll to position [12, 12]
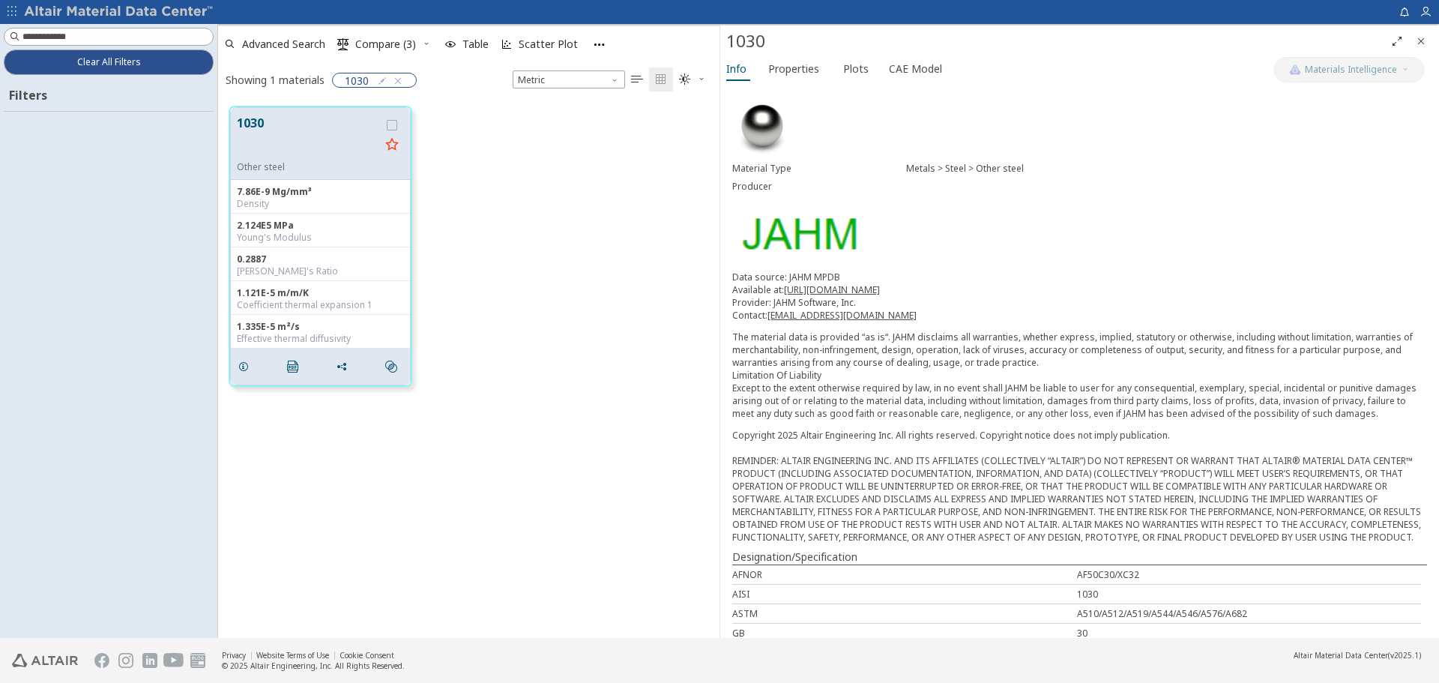
scroll to position [531, 490]
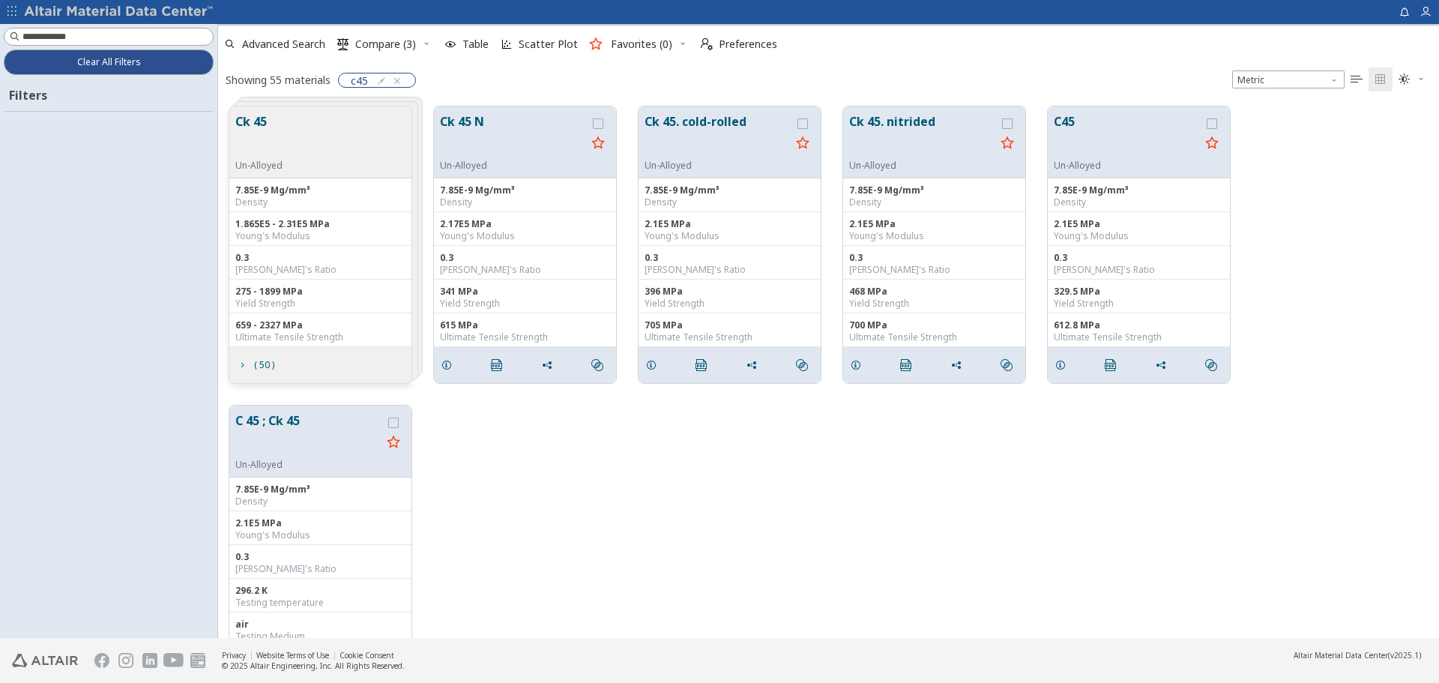
scroll to position [531, 1210]
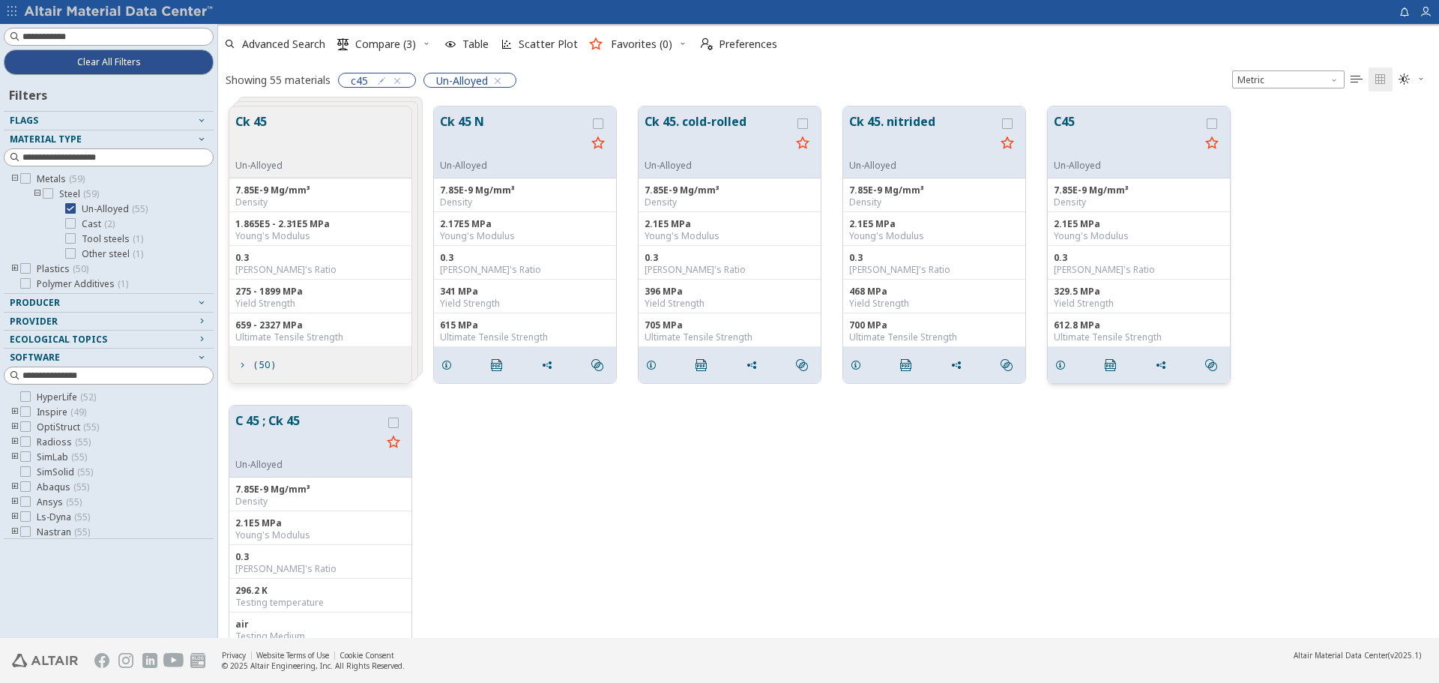
click at [1128, 138] on button "C45" at bounding box center [1127, 135] width 146 height 47
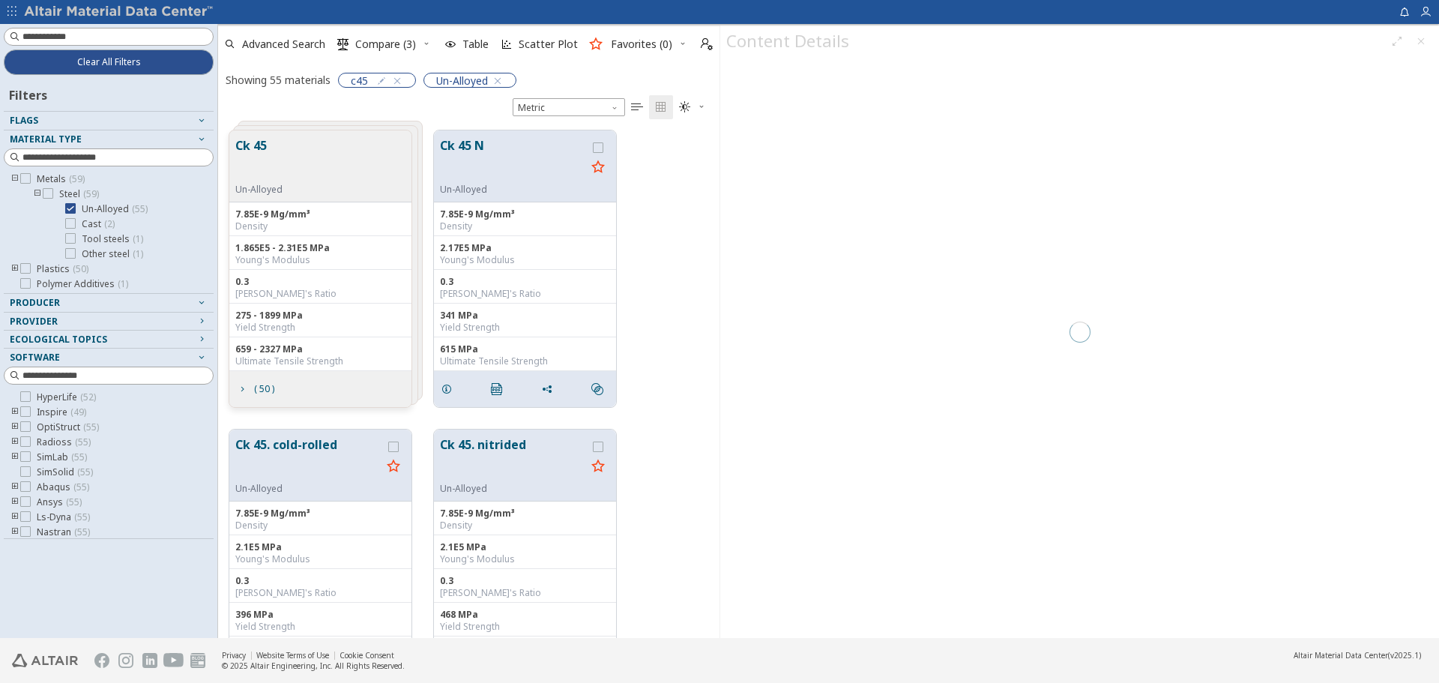
scroll to position [508, 490]
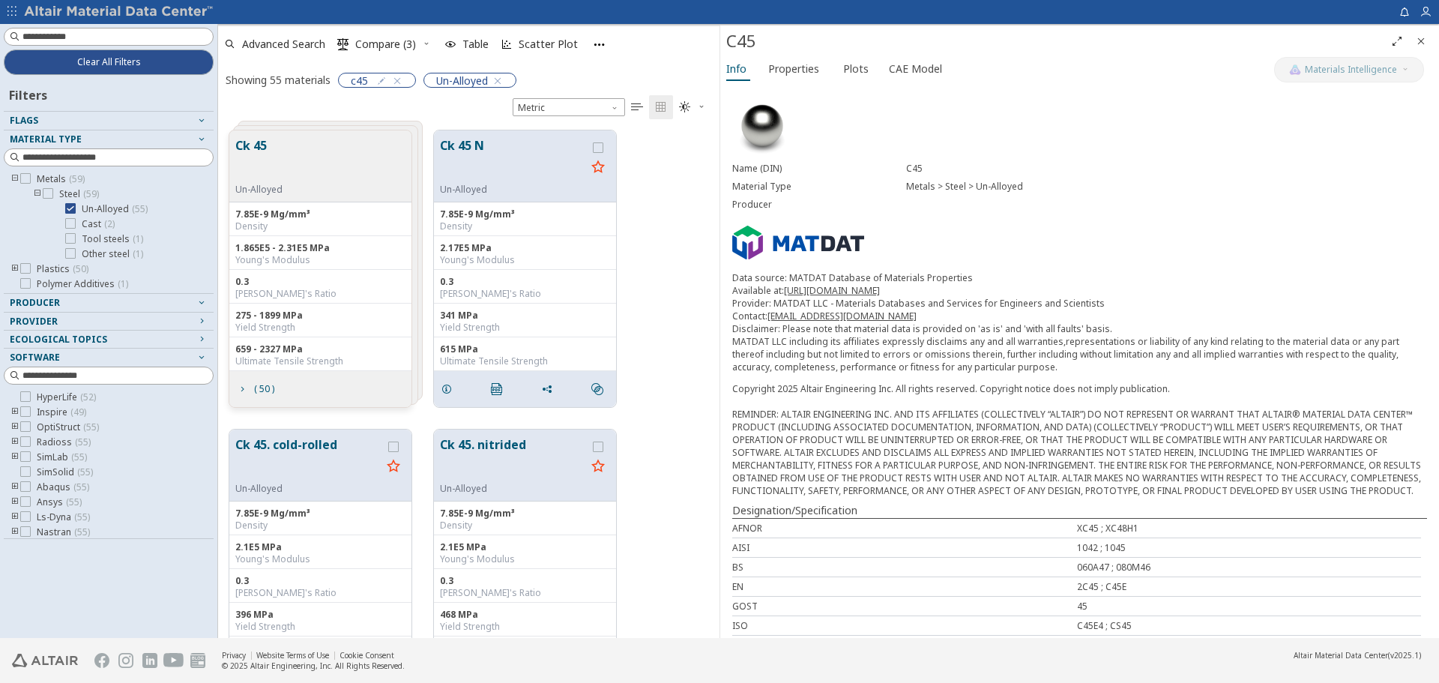
scroll to position [379, 0]
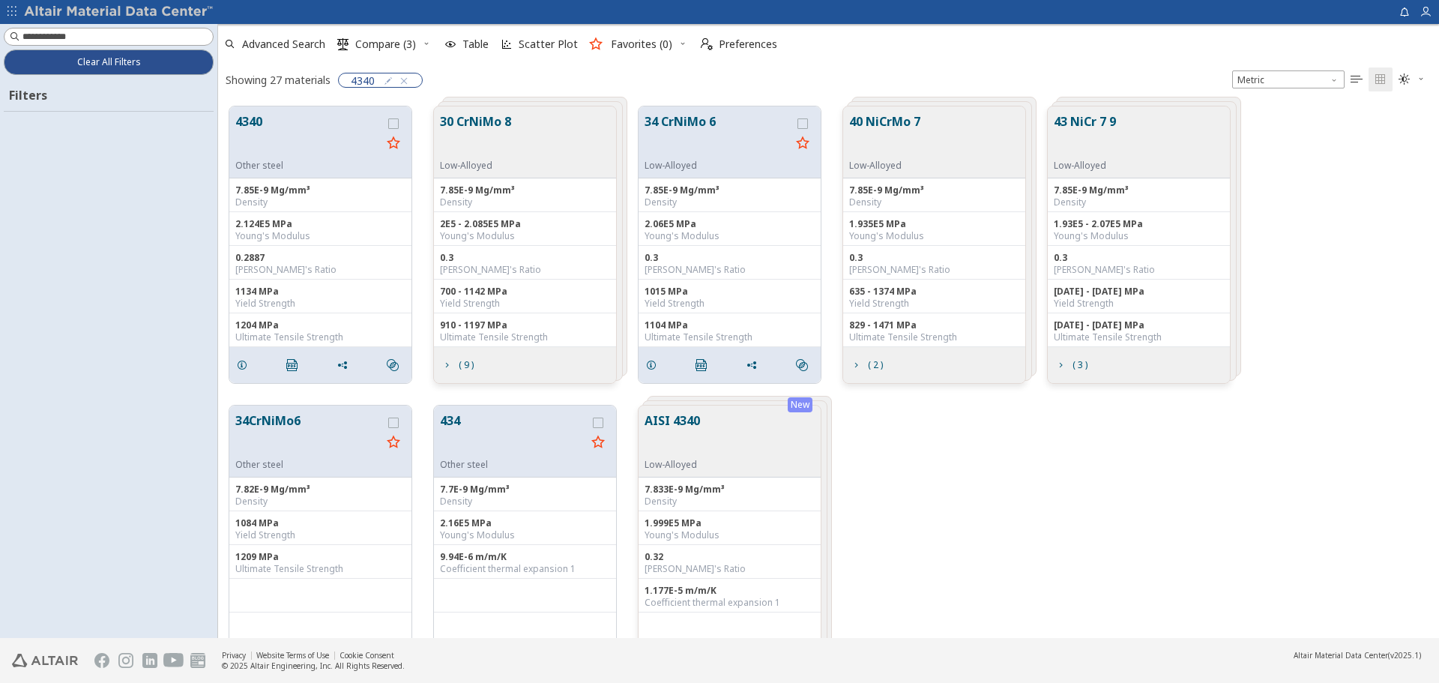
scroll to position [531, 1210]
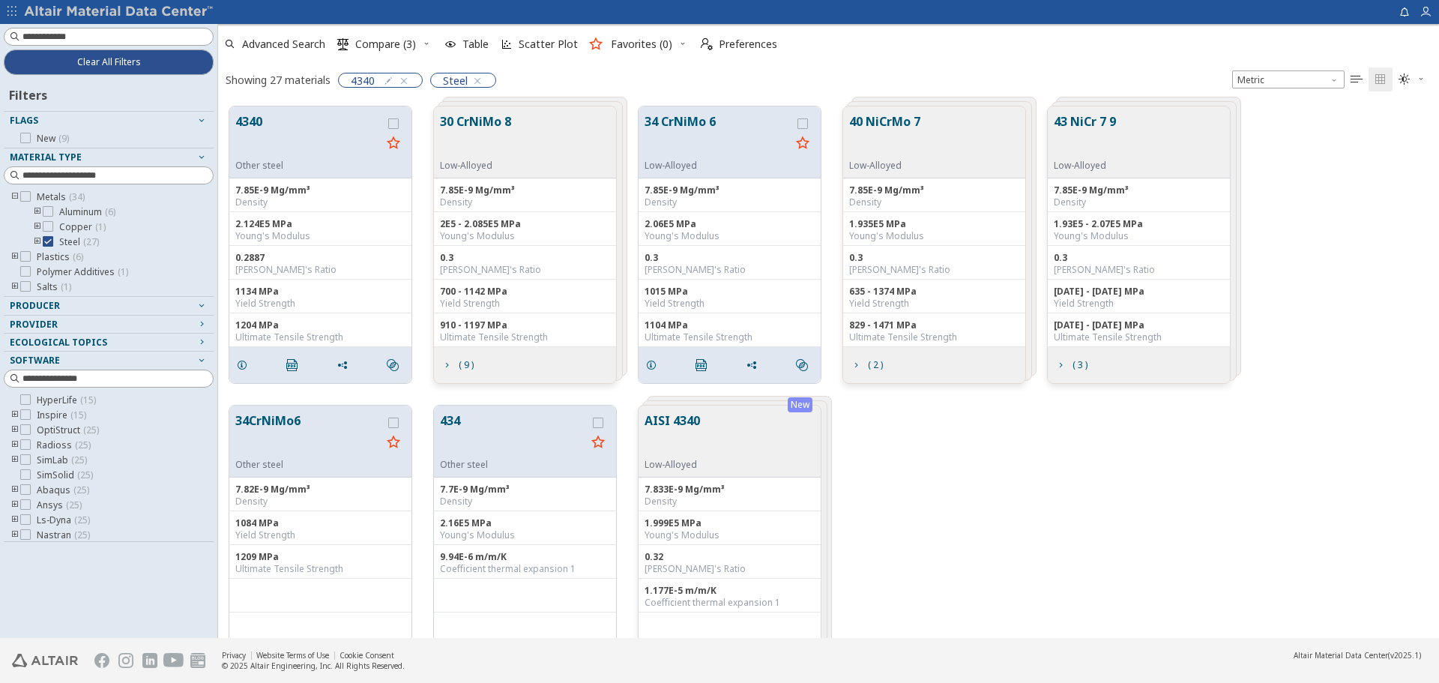
click at [770, 464] on div "AISI 4340 Low-Alloyed" at bounding box center [730, 442] width 182 height 72
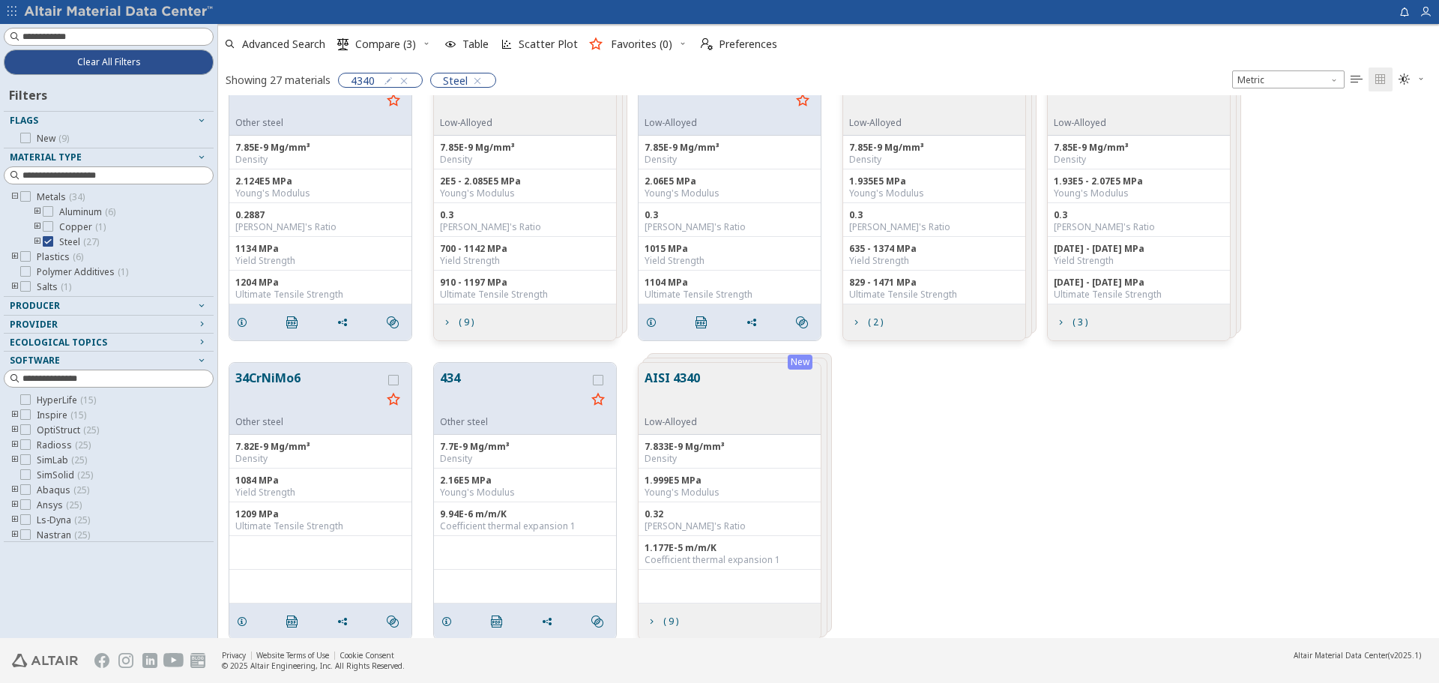
scroll to position [55, 0]
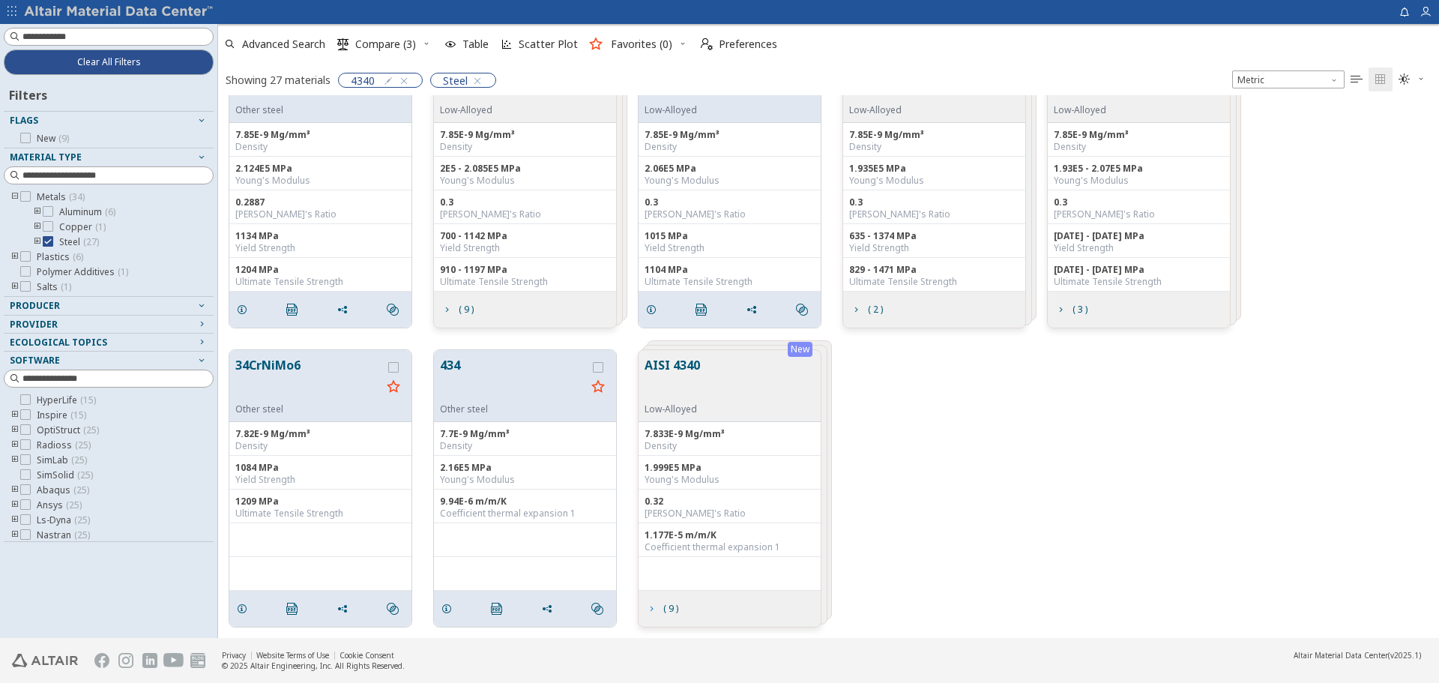
click at [669, 609] on span "( 9 )" at bounding box center [670, 608] width 15 height 9
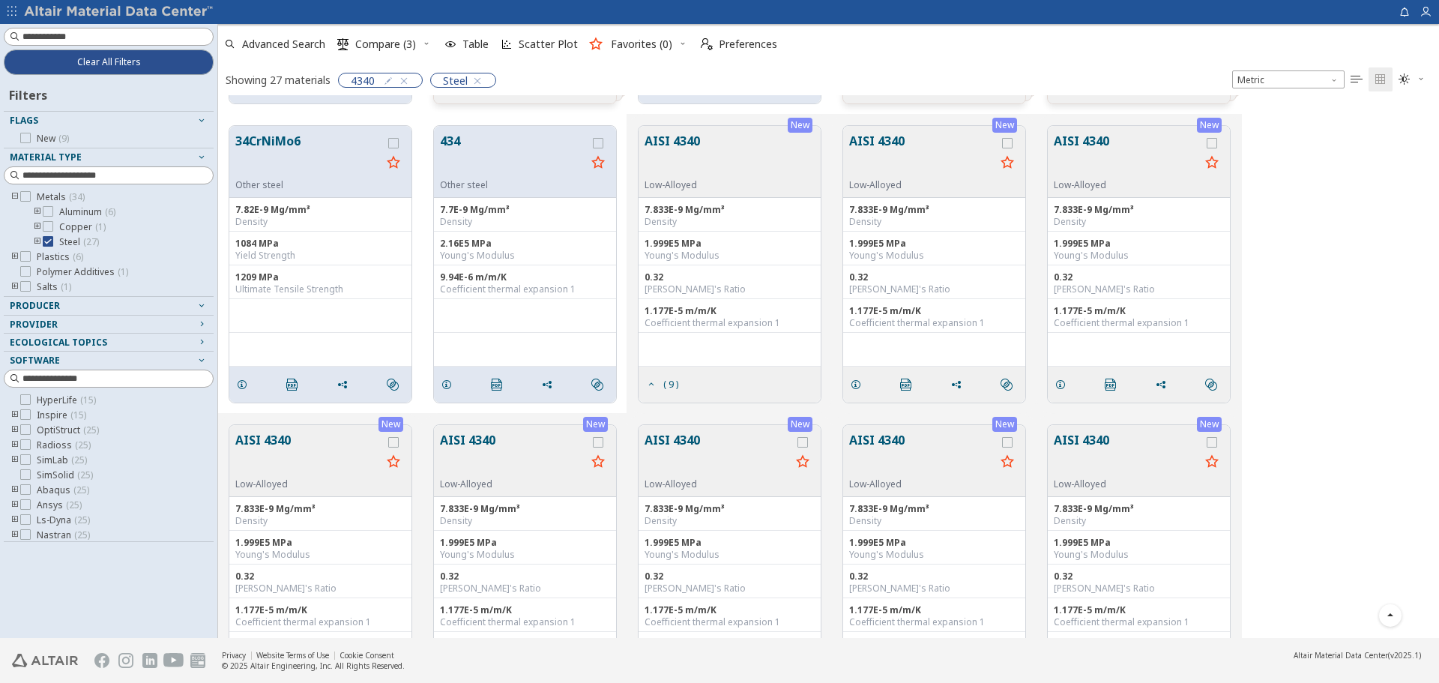
scroll to position [279, 0]
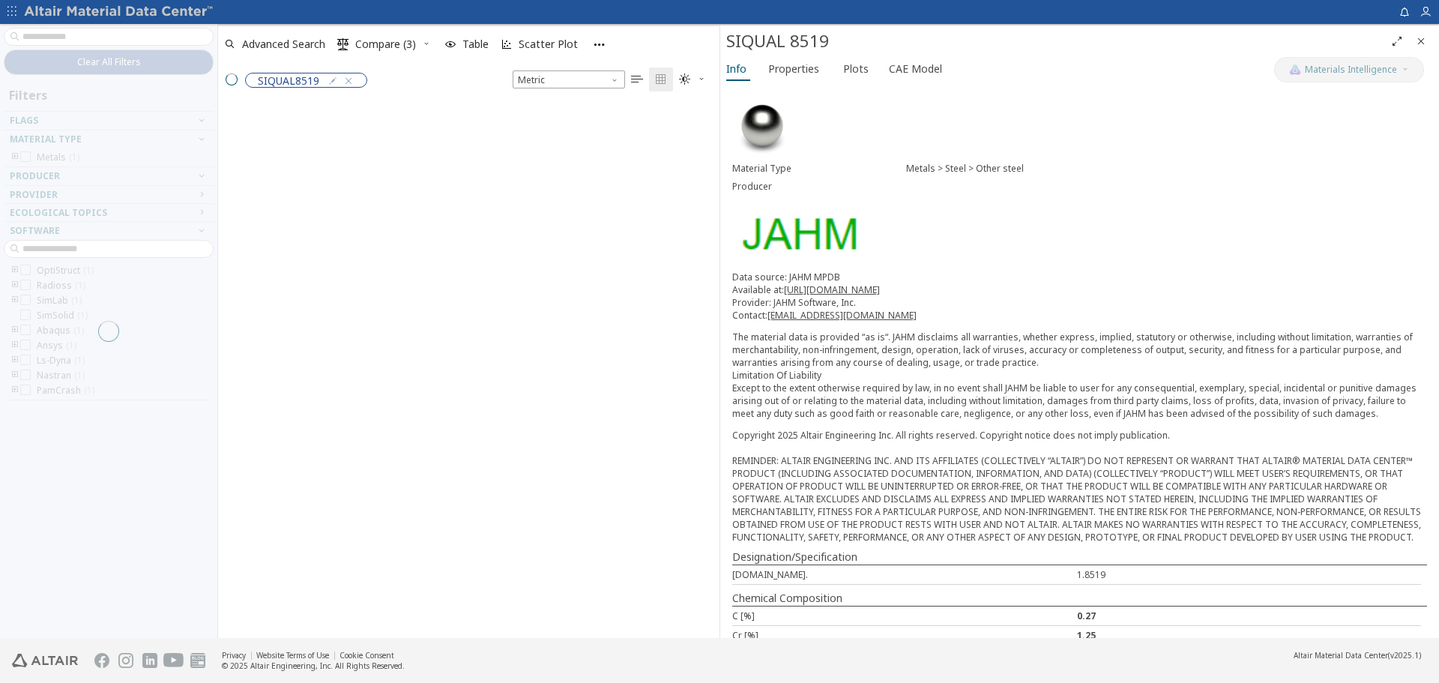
scroll to position [531, 490]
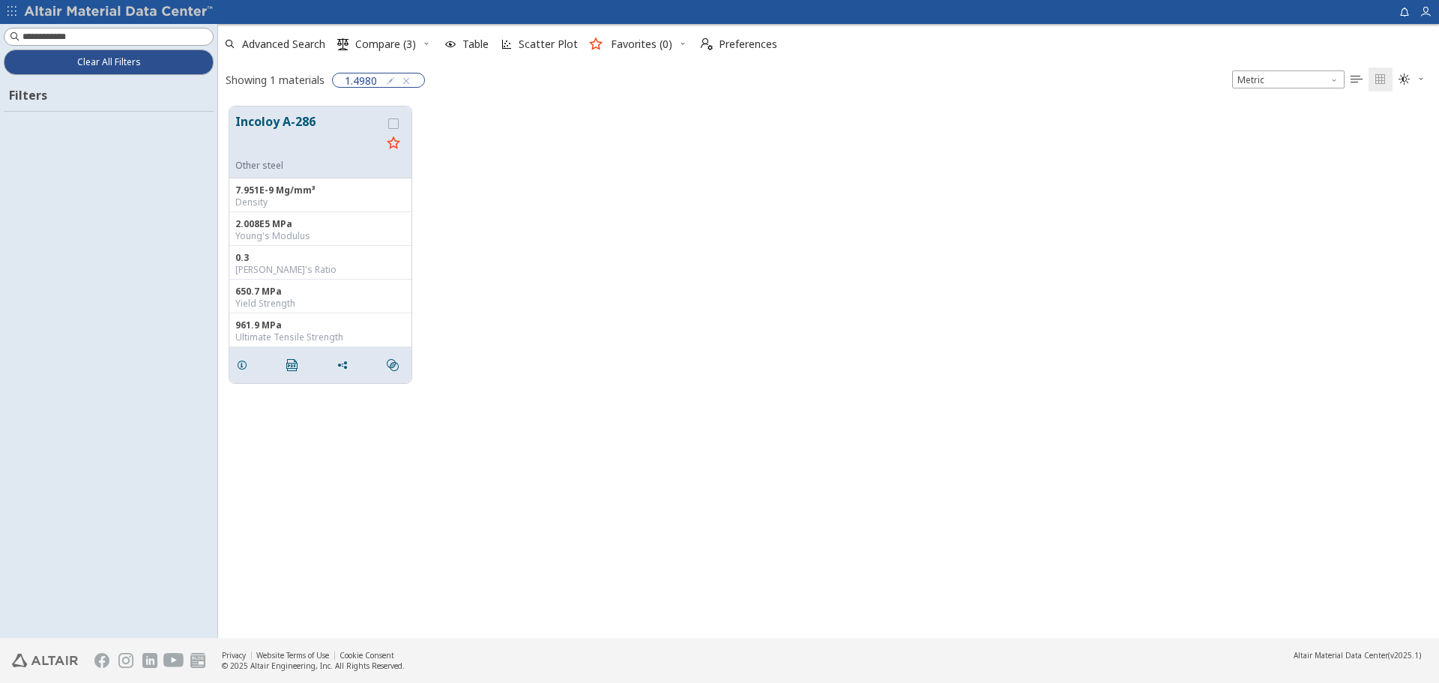
scroll to position [531, 1210]
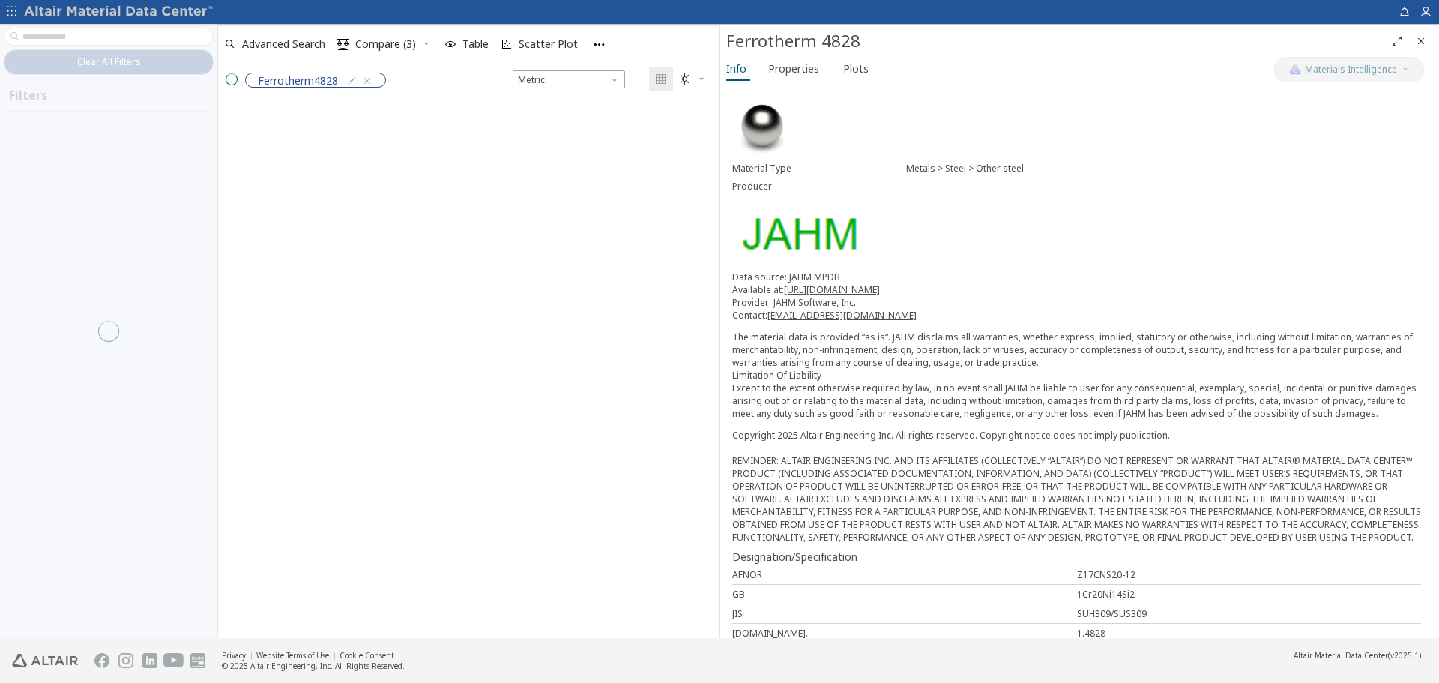
scroll to position [531, 490]
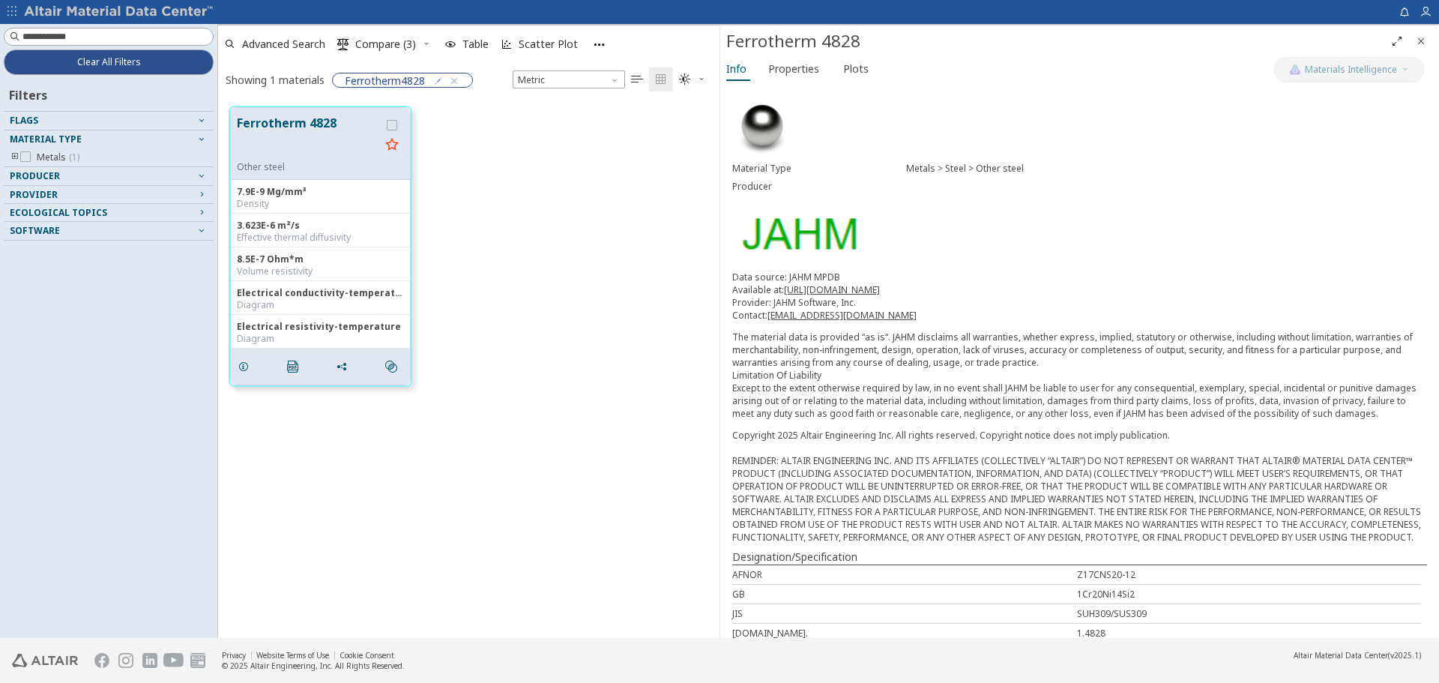
click at [795, 81] on div "Info Properties Plots" at bounding box center [997, 71] width 554 height 28
click at [794, 74] on span "Properties" at bounding box center [793, 69] width 51 height 24
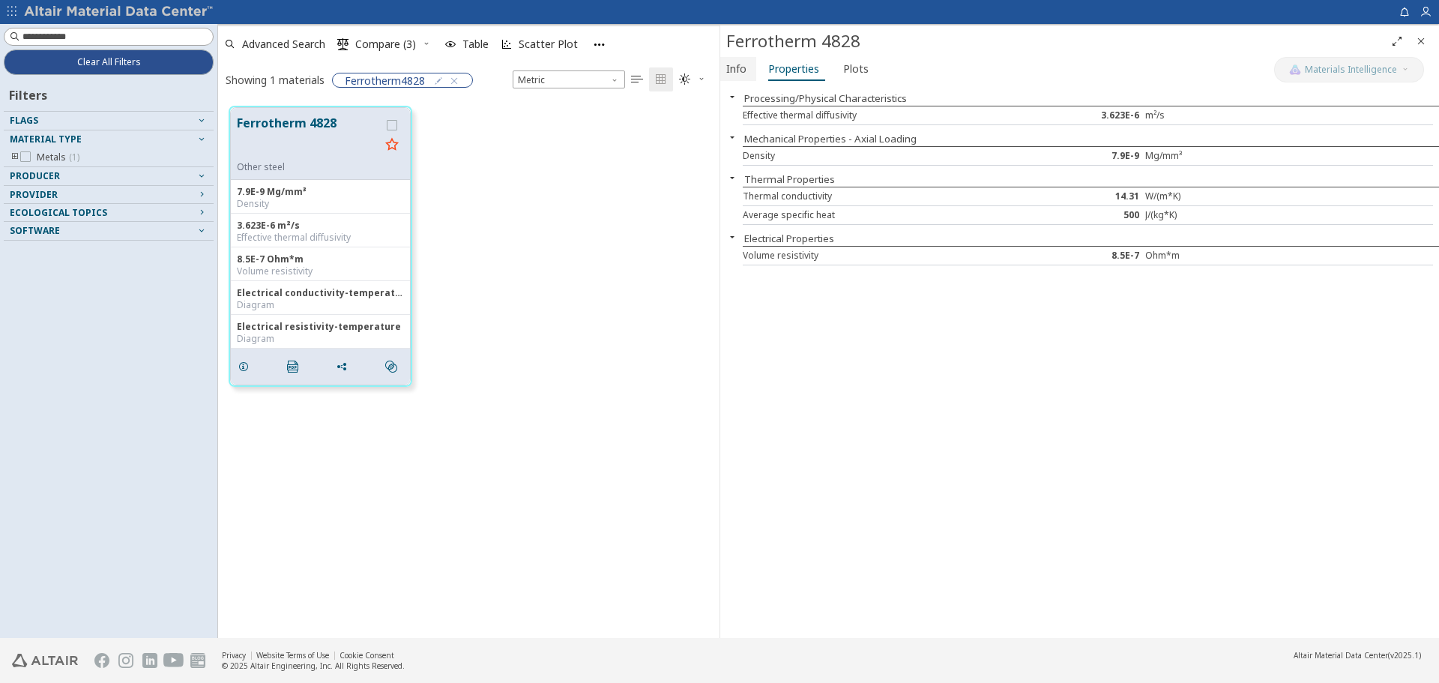
click at [739, 63] on span "Info" at bounding box center [736, 69] width 20 height 24
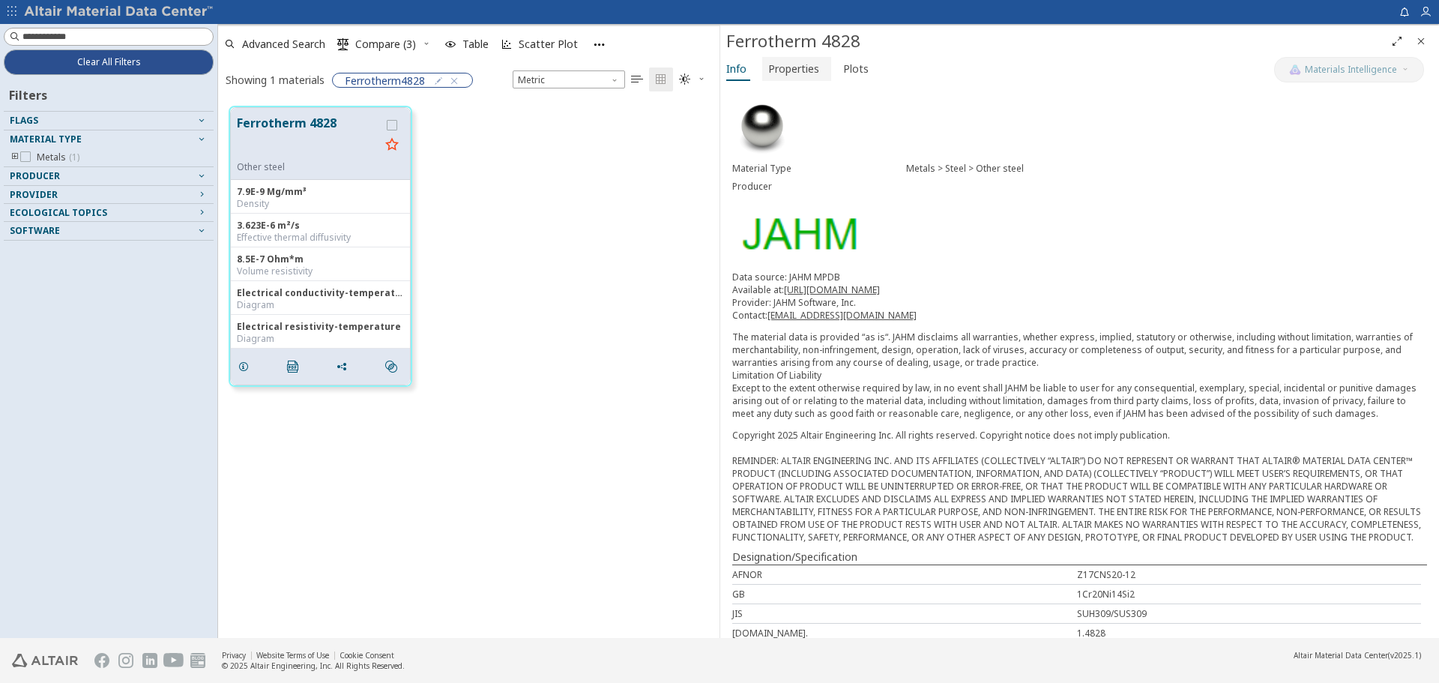
click at [790, 72] on span "Properties" at bounding box center [793, 69] width 51 height 24
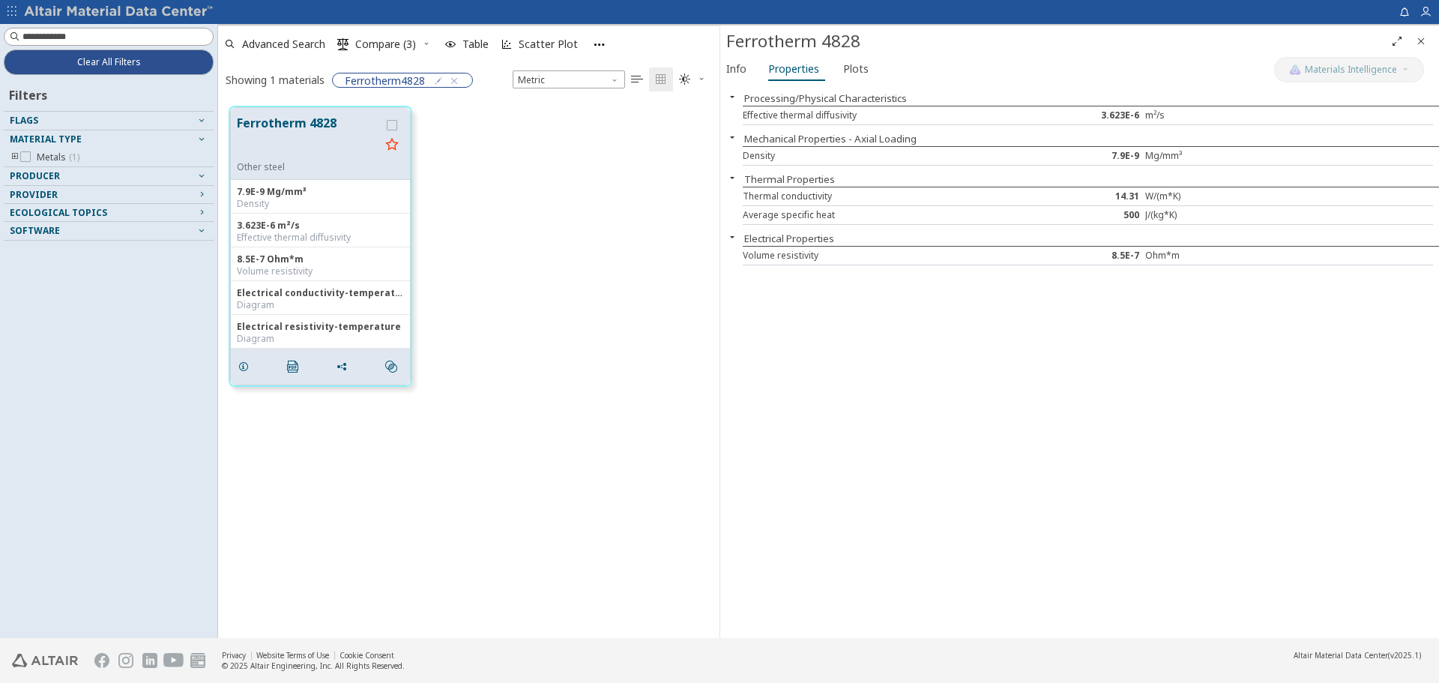
click at [1011, 458] on div "Processing/Physical Characteristics Effective thermal diffusivity 3.623E-6 m²/s…" at bounding box center [1079, 361] width 719 height 553
click at [854, 69] on span "Plots" at bounding box center [855, 69] width 25 height 24
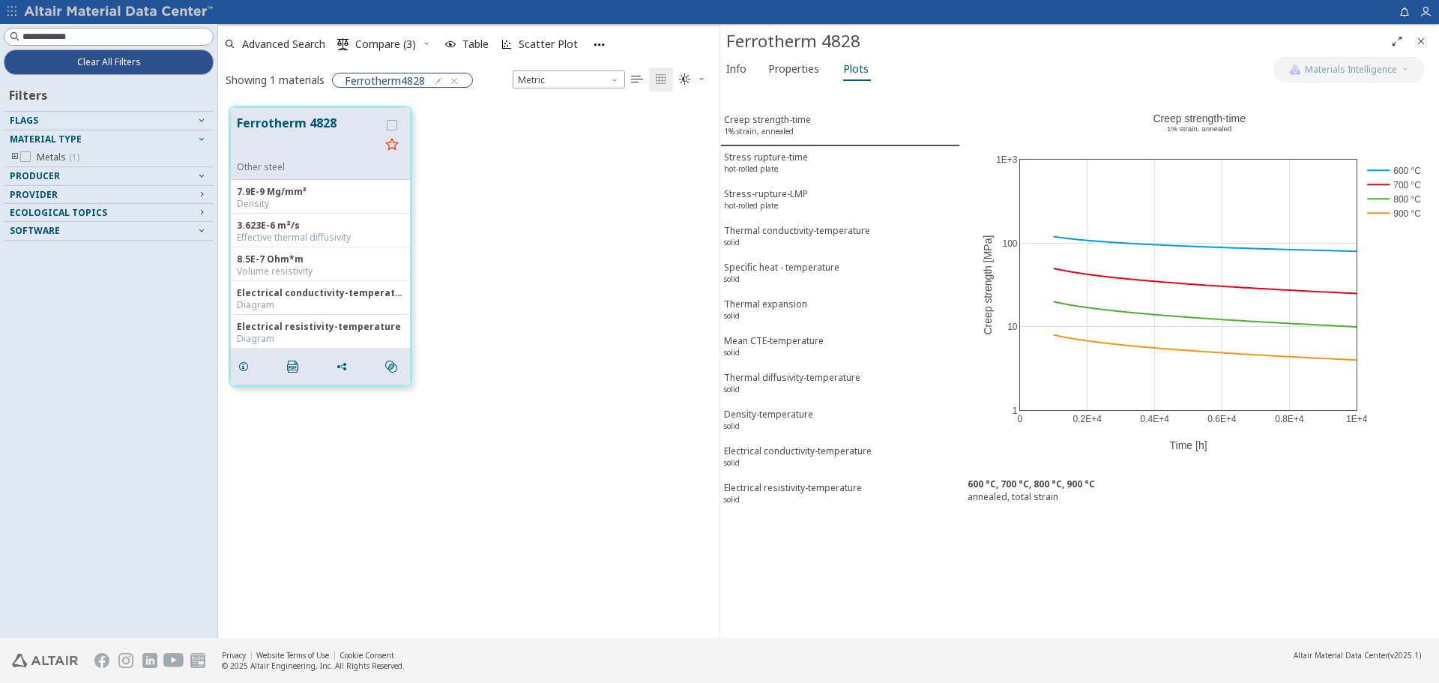
click at [609, 302] on div "Ferrotherm 4828 Other steel 7.9E-9 Mg/mm³ Density 3.623E-6 m²/s Effective therm…" at bounding box center [469, 246] width 502 height 302
click at [779, 169] on div "Stress rupture-time hot-rolled plate" at bounding box center [766, 165] width 84 height 28
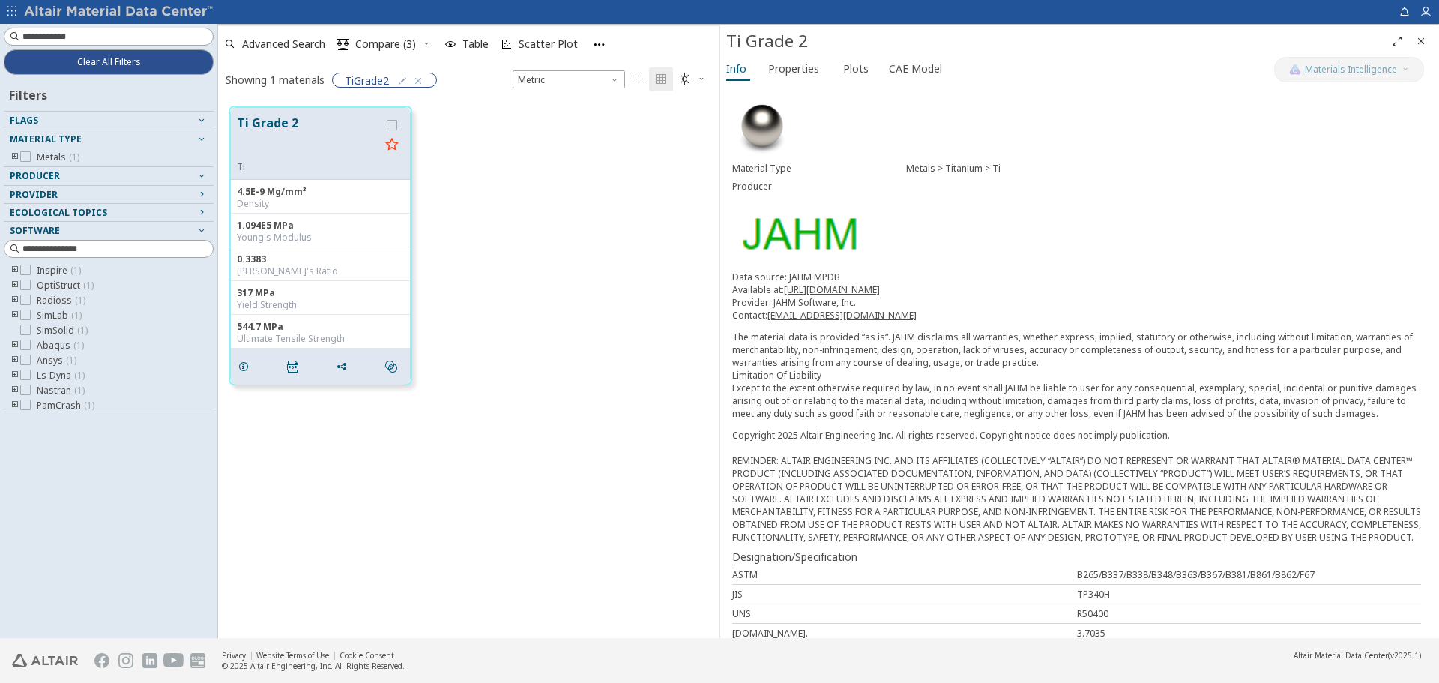
scroll to position [531, 490]
click at [562, 223] on div "Ti Grade 2 Ti 4.5E-9 Mg/mm³ Density 1.094E5 MPa Young's Modulus 0.3383 Poisson'…" at bounding box center [469, 245] width 502 height 301
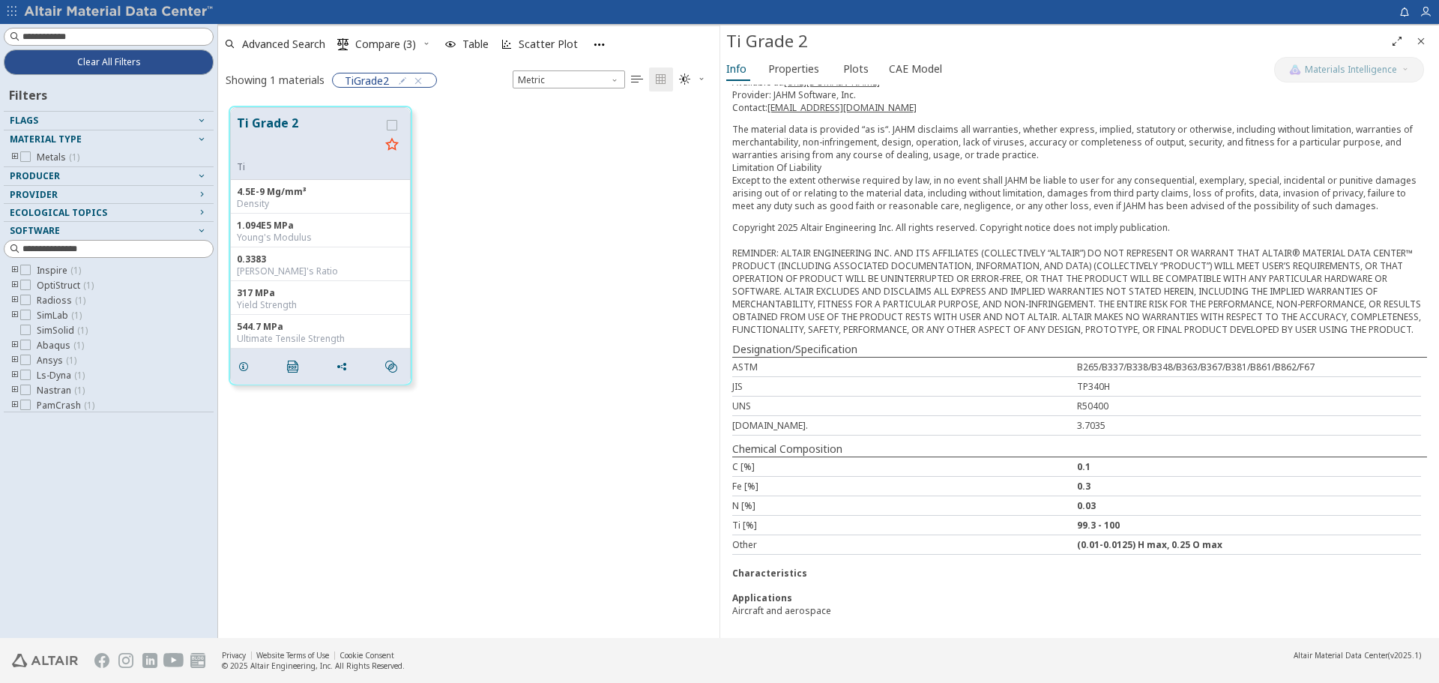
scroll to position [0, 0]
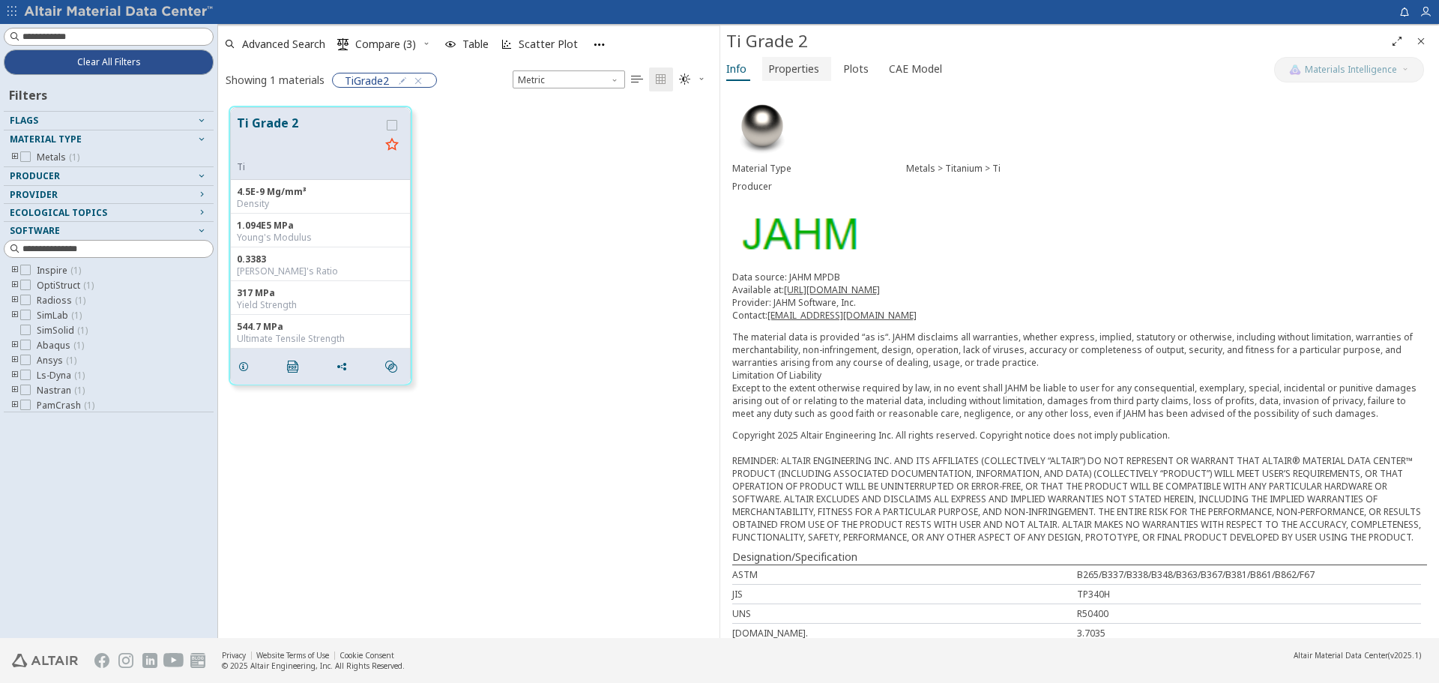
click at [780, 61] on span "Properties" at bounding box center [793, 69] width 51 height 24
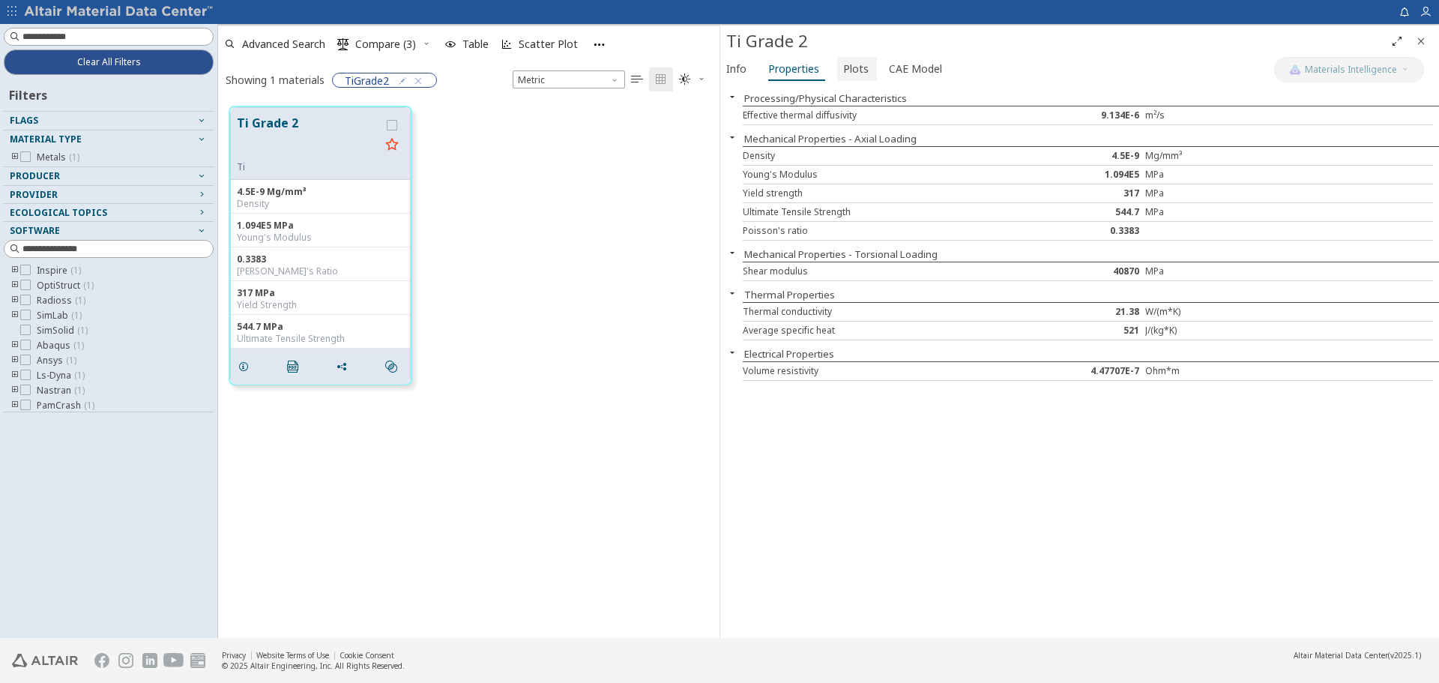
click at [853, 69] on span "Plots" at bounding box center [855, 69] width 25 height 24
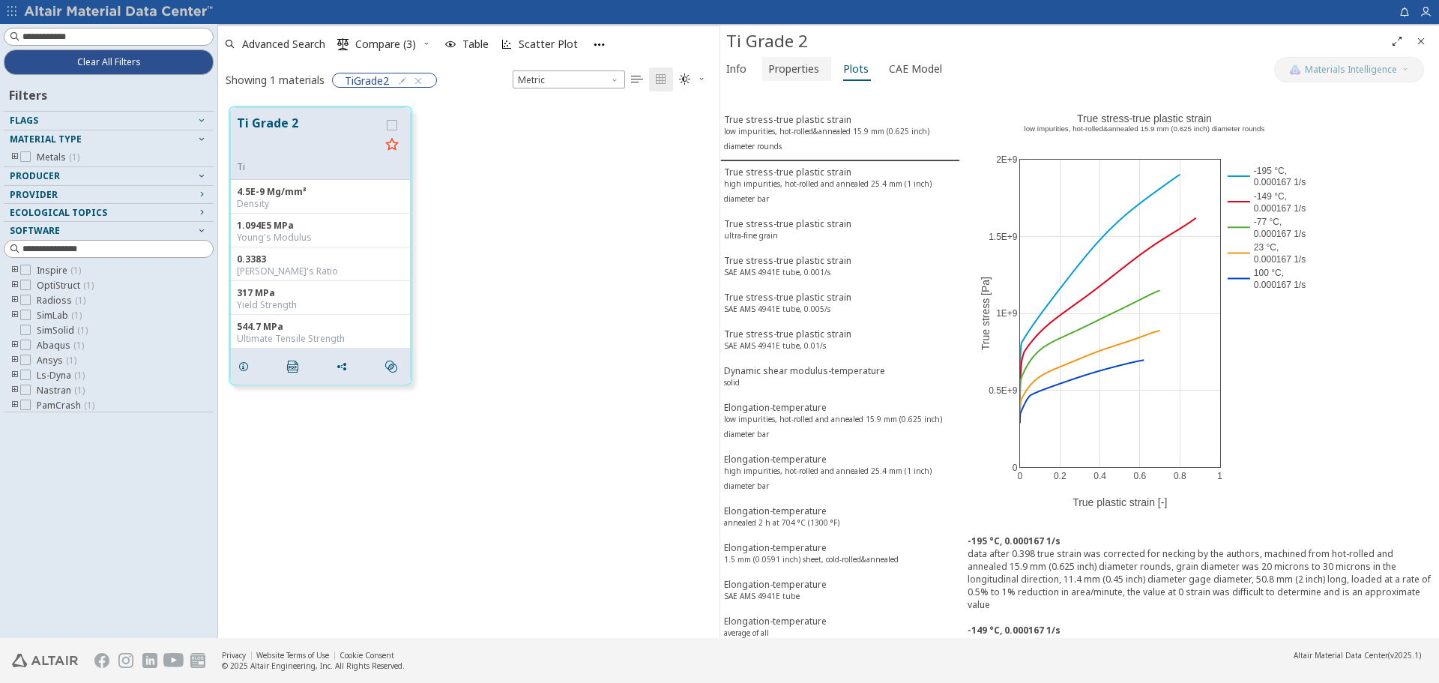
click at [801, 65] on span "Properties" at bounding box center [793, 69] width 51 height 24
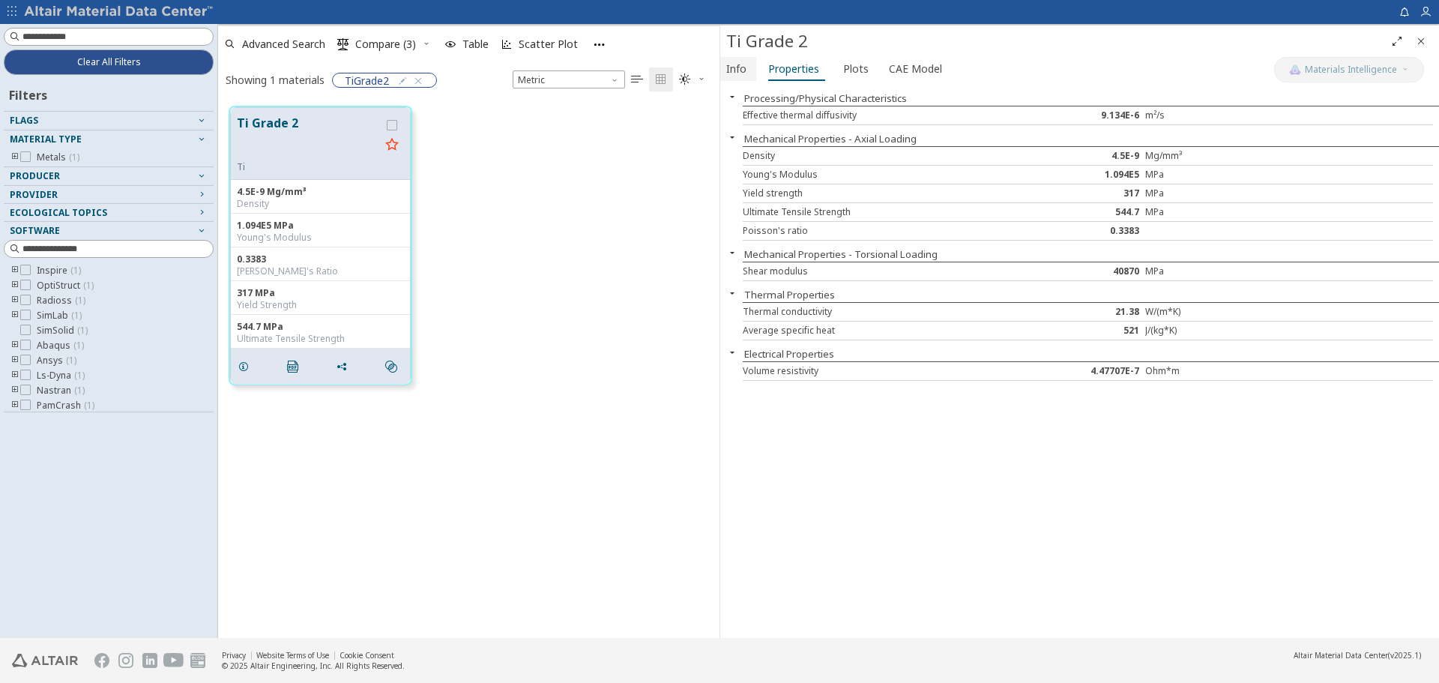
click at [726, 70] on span "Info" at bounding box center [736, 69] width 20 height 24
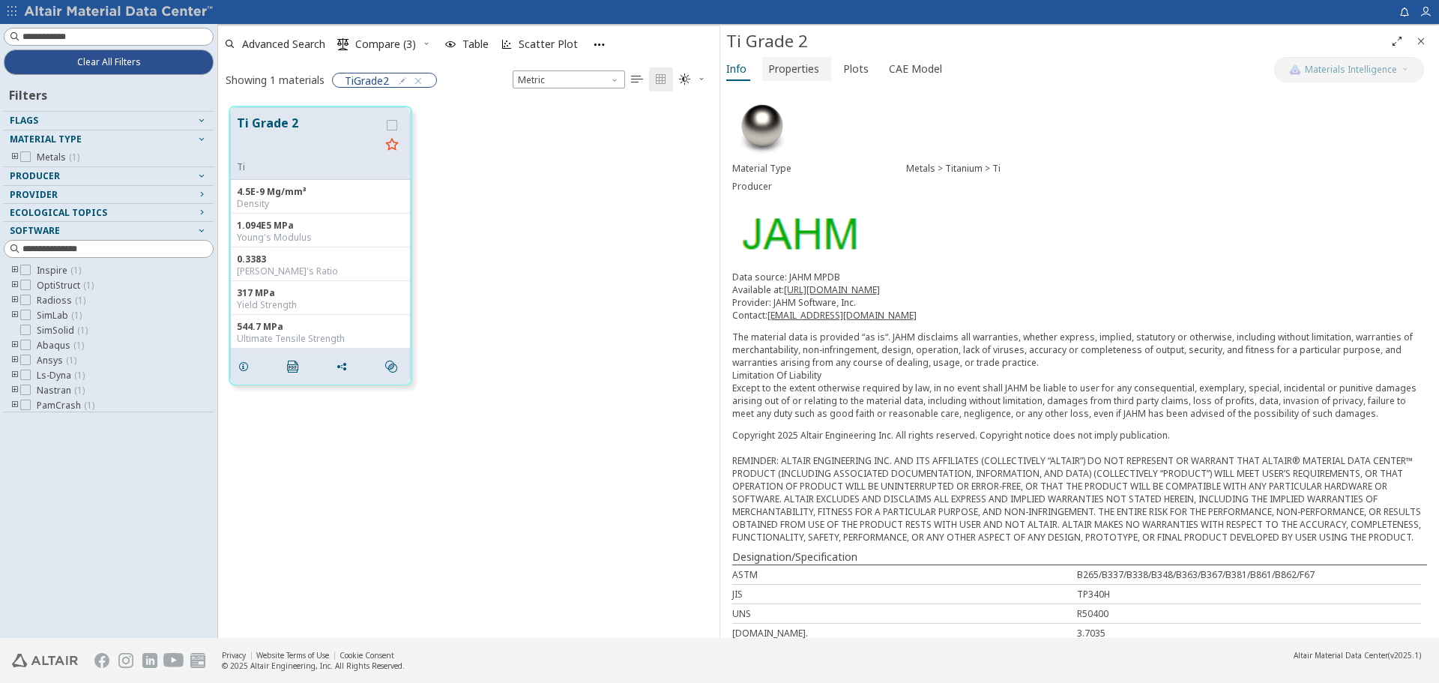
click at [780, 75] on span "Properties" at bounding box center [793, 69] width 51 height 24
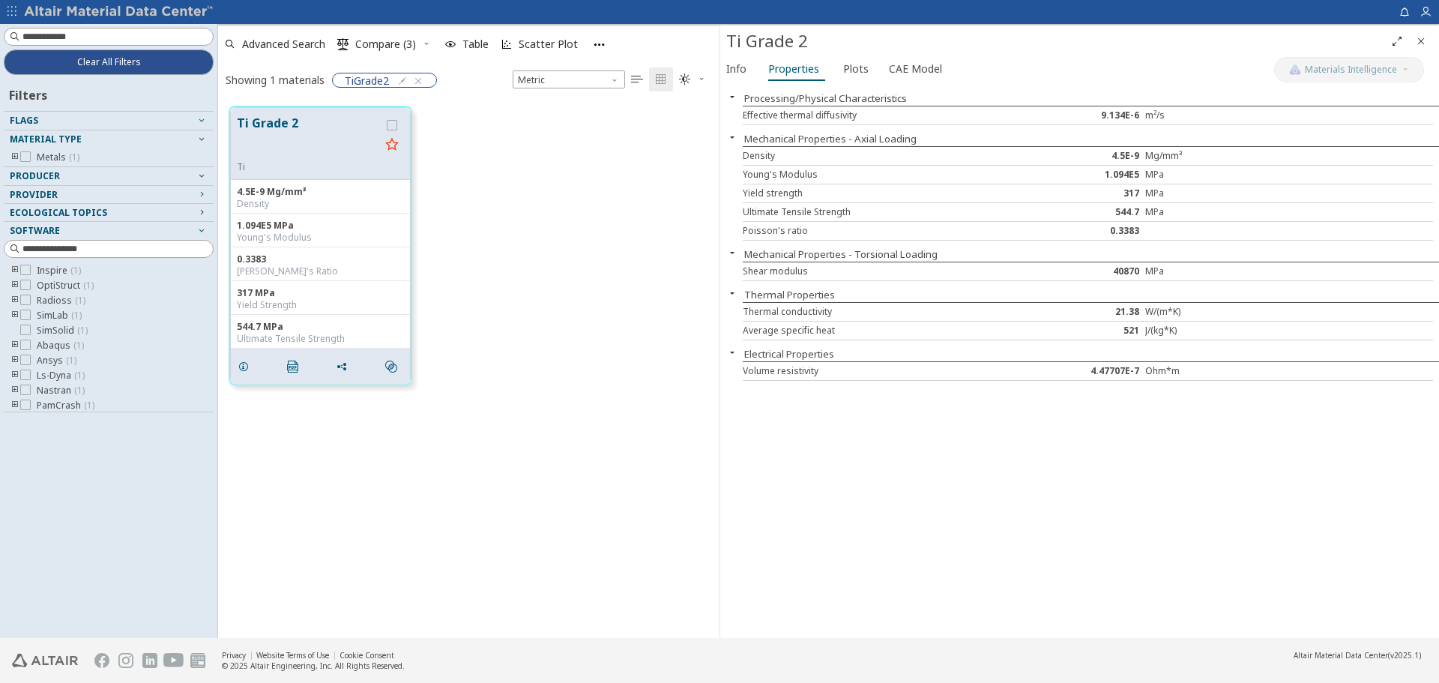
drag, startPoint x: 942, startPoint y: 490, endPoint x: 950, endPoint y: 490, distance: 8.2
click at [950, 490] on div "Processing/Physical Characteristics Effective thermal diffusivity 9.134E-6 m²/s…" at bounding box center [1079, 361] width 719 height 553
